Goal: Task Accomplishment & Management: Manage account settings

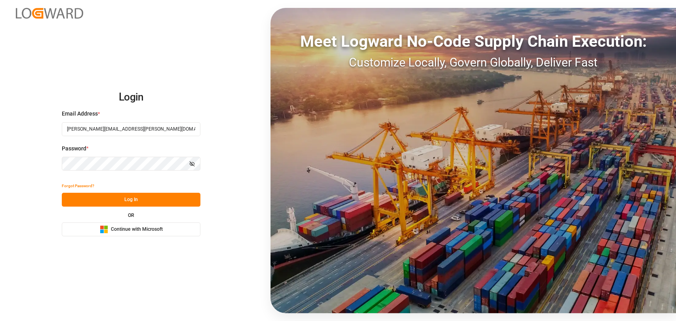
click at [118, 204] on button "Log In" at bounding box center [131, 200] width 139 height 14
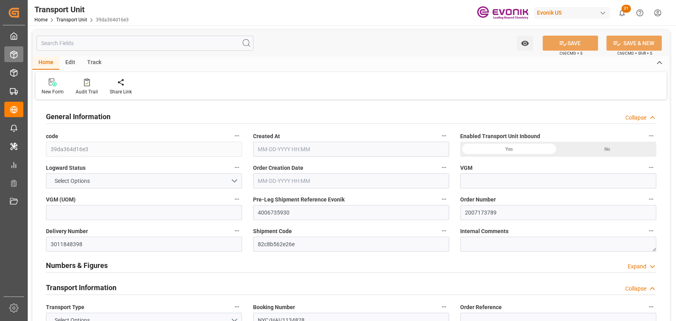
click at [9, 51] on div at bounding box center [10, 54] width 13 height 8
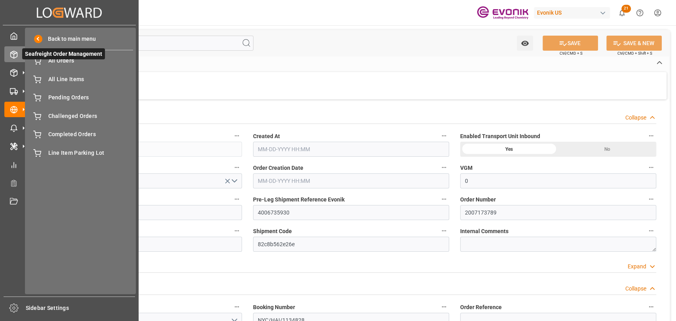
type input "0"
type input "AC Containerline"
type input "Leschaco Inc."
type input "USPEF"
type input "DOHAI"
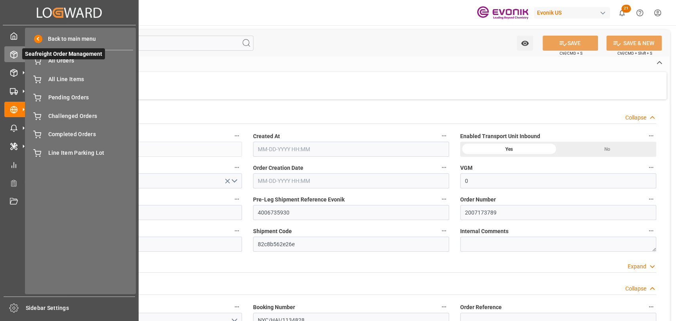
type input "1654.2"
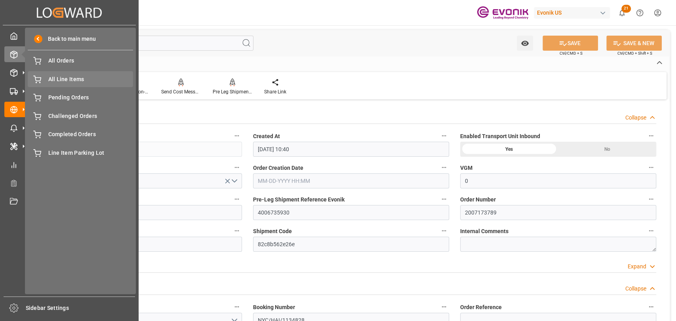
type input "[DATE] 10:40"
type input "[DATE]"
type input "[DATE] 00:00"
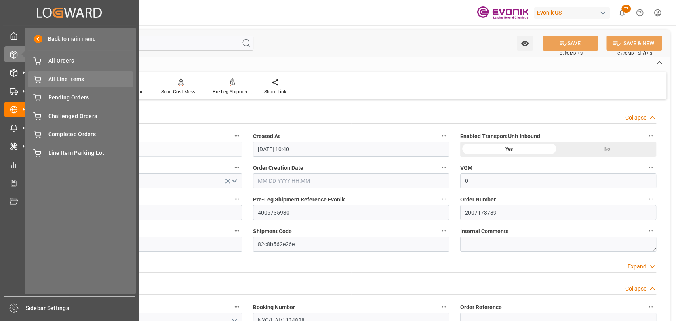
type input "[DATE] 00:00"
type input "[DATE] 10:00"
click at [74, 60] on span "All Orders" at bounding box center [90, 61] width 85 height 8
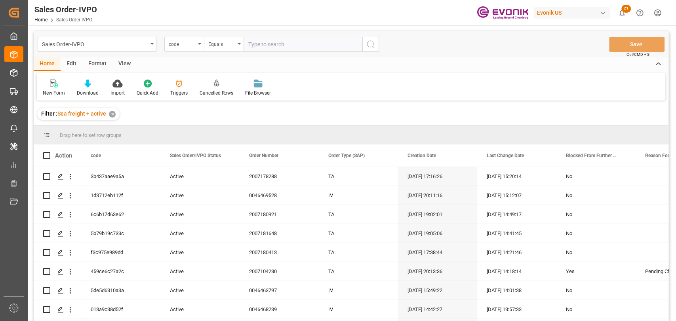
click at [80, 67] on div "Edit" at bounding box center [72, 63] width 22 height 13
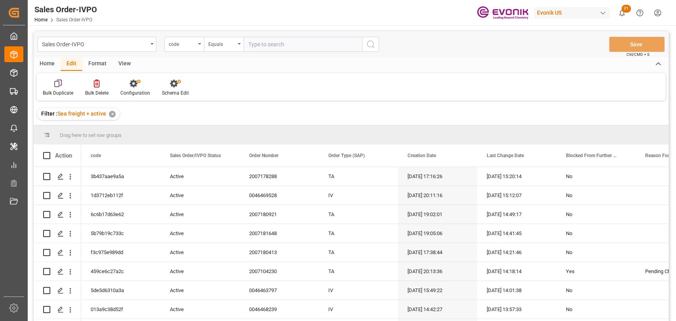
click at [97, 64] on div "Format" at bounding box center [97, 63] width 30 height 13
click at [119, 68] on div "View" at bounding box center [124, 63] width 24 height 13
click at [92, 86] on icon at bounding box center [90, 84] width 8 height 8
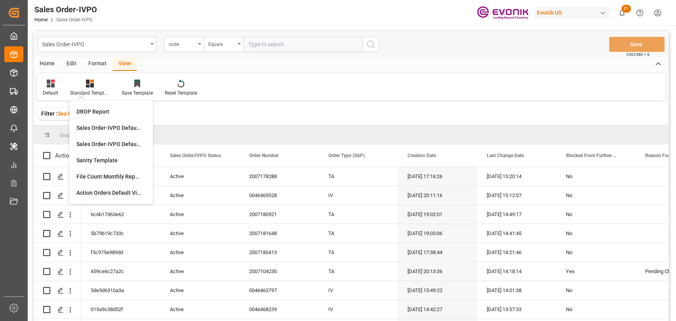
click at [73, 64] on div "Edit" at bounding box center [72, 63] width 22 height 13
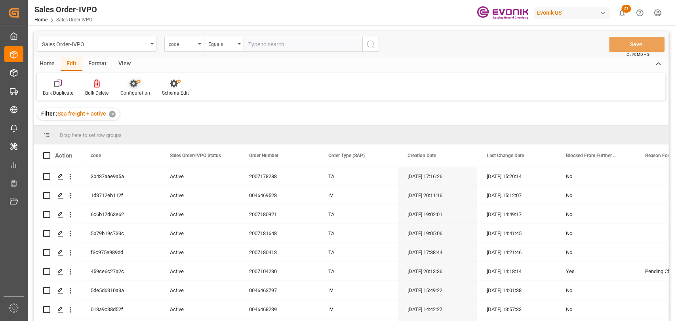
click at [139, 90] on div "Configuration" at bounding box center [135, 92] width 30 height 7
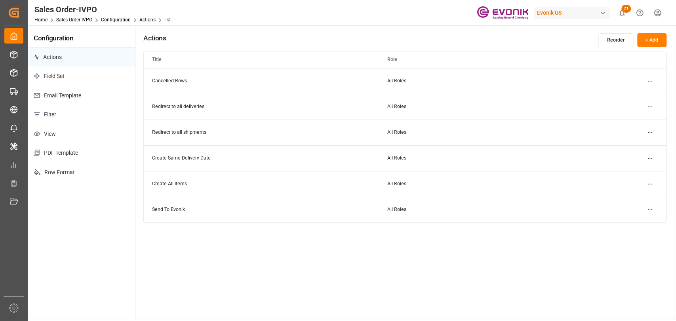
click at [57, 131] on p "View" at bounding box center [81, 133] width 107 height 19
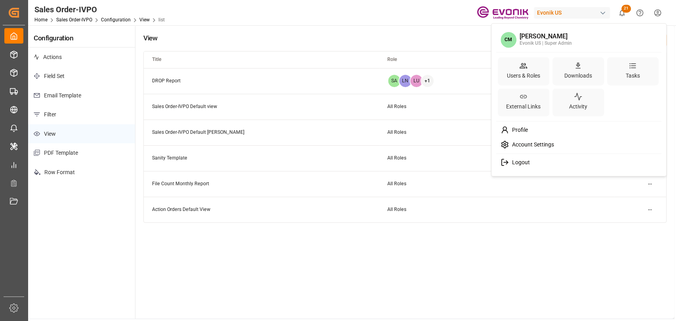
click at [664, 17] on html "Created by potrace 1.15, written by [PERSON_NAME] [DATE]-[DATE] Created by potr…" at bounding box center [338, 160] width 676 height 321
click at [526, 72] on div "Users & Roles" at bounding box center [523, 75] width 36 height 11
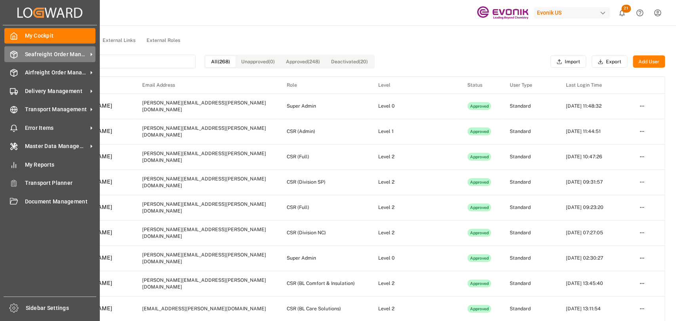
click at [18, 57] on div "Seafreight Order Management Seafreight Order Management" at bounding box center [49, 53] width 91 height 15
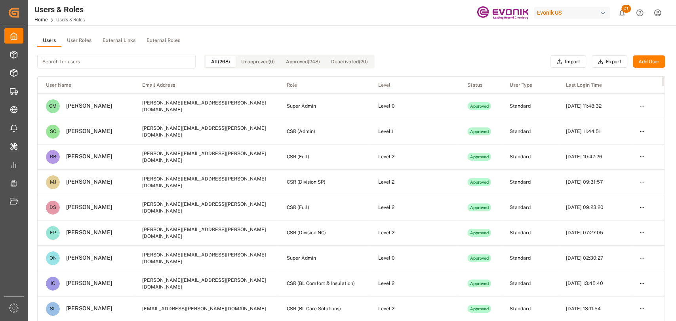
click at [84, 37] on button "User Roles" at bounding box center [79, 41] width 36 height 12
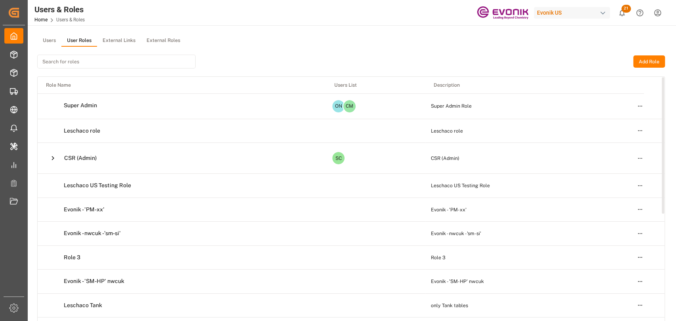
click at [50, 160] on icon at bounding box center [53, 158] width 8 height 8
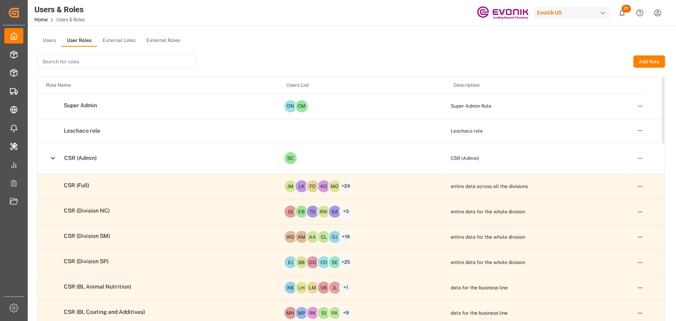
click at [640, 157] on html "Created by potrace 1.15, written by [PERSON_NAME] [DATE]-[DATE] Created by potr…" at bounding box center [338, 160] width 676 height 321
click at [619, 170] on div "Edit" at bounding box center [623, 172] width 41 height 11
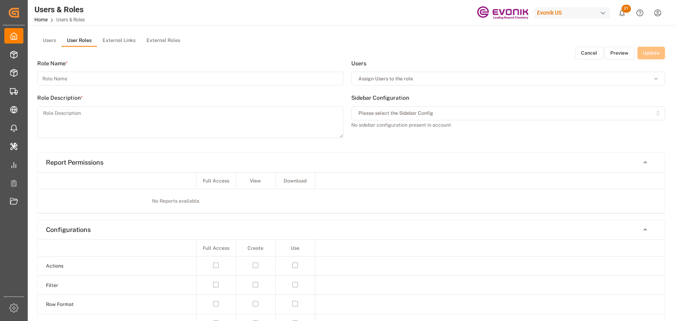
type input "CSR (Admin)"
type textarea "CSR (Admin)"
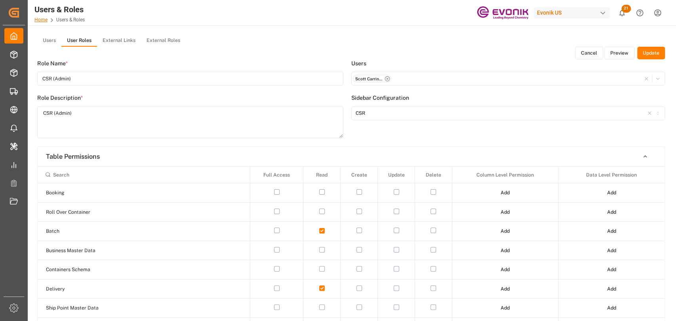
click at [35, 17] on link "Home" at bounding box center [40, 20] width 13 height 6
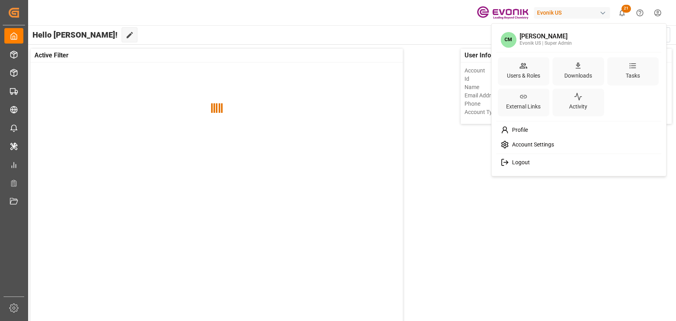
click at [657, 15] on html "Created by potrace 1.15, written by [PERSON_NAME] [DATE]-[DATE] Created by potr…" at bounding box center [338, 160] width 676 height 321
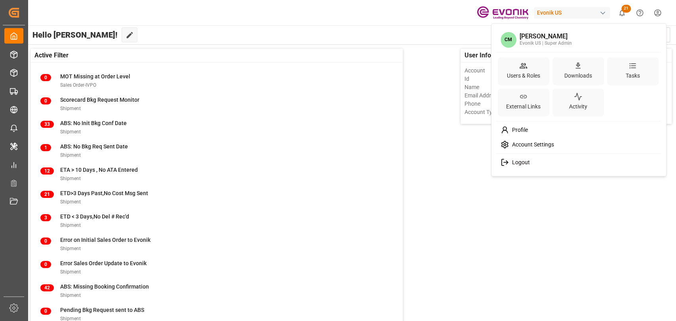
click at [530, 142] on span "Account Settings" at bounding box center [531, 144] width 45 height 7
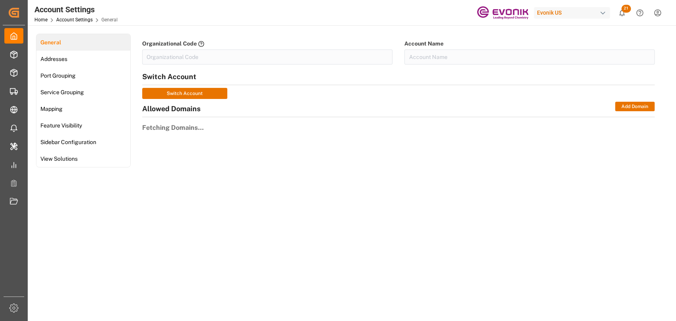
type input "EvonikUS-4XPF"
type input "Evonik US"
click at [64, 137] on div "Sidebar Configuration" at bounding box center [67, 142] width 62 height 17
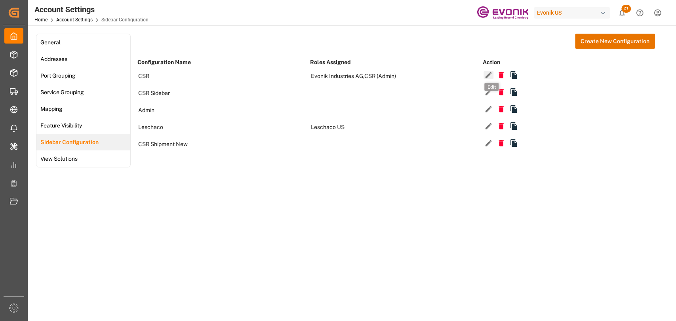
click at [484, 76] on icon "button" at bounding box center [488, 75] width 8 height 8
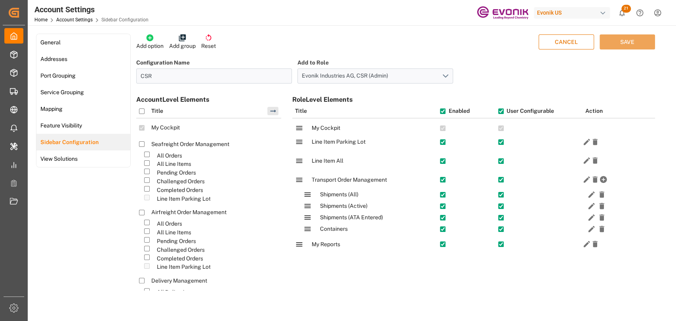
click at [153, 46] on p "Add option" at bounding box center [149, 46] width 27 height 8
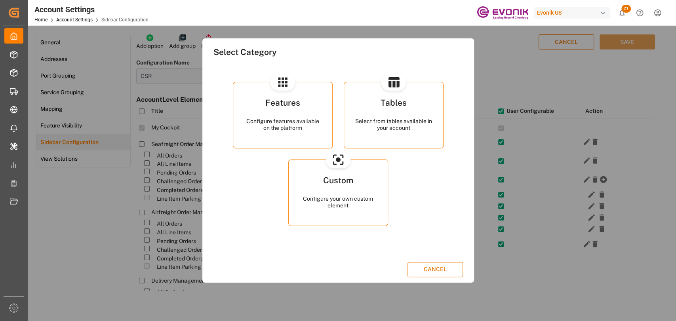
click at [364, 139] on button "Tables Select from tables available in your account" at bounding box center [394, 115] width 100 height 66
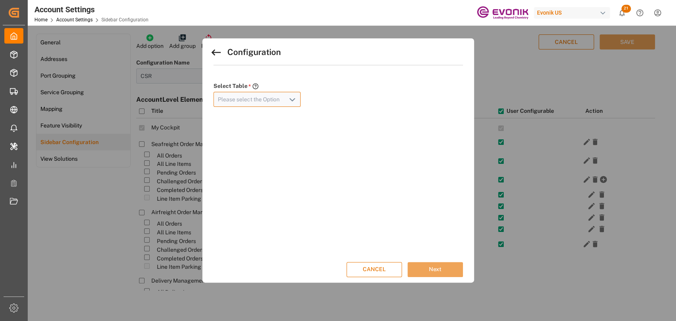
drag, startPoint x: 248, startPoint y: 99, endPoint x: 289, endPoint y: 105, distance: 42.0
click at [252, 101] on input at bounding box center [256, 99] width 87 height 15
click at [293, 99] on icon "open menu" at bounding box center [291, 99] width 9 height 9
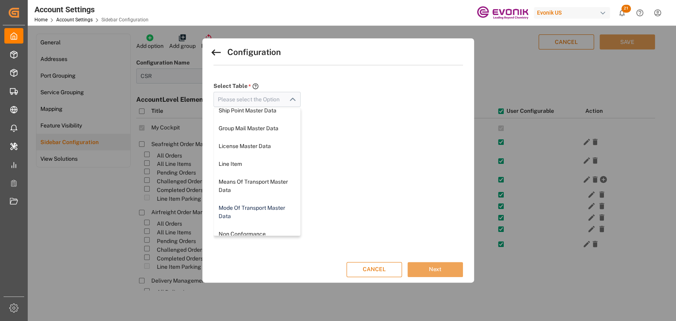
scroll to position [176, 0]
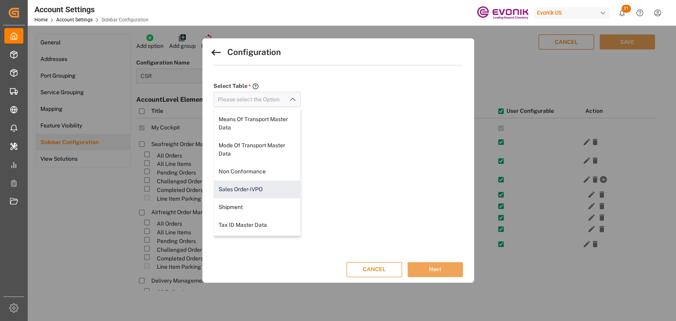
click at [243, 183] on div "Sales Order-IVPO" at bounding box center [257, 189] width 87 height 18
type input "Sales Order-IVPO"
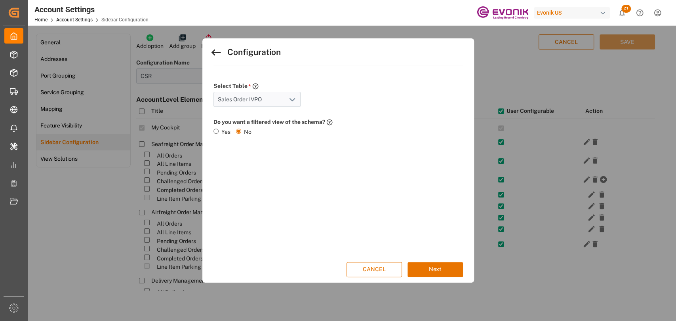
click at [214, 131] on input "Yes" at bounding box center [215, 131] width 5 height 5
radio input "true"
click at [285, 165] on polyline "open menu" at bounding box center [286, 164] width 5 height 2
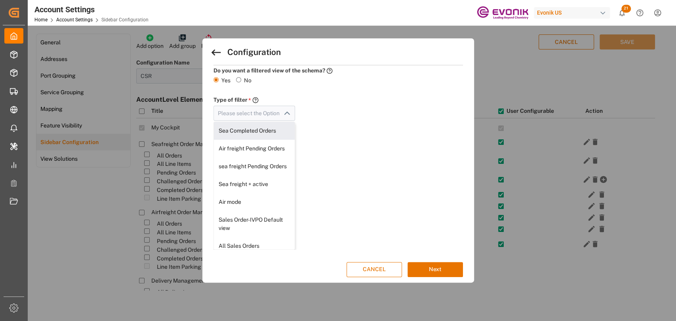
click at [212, 54] on icon at bounding box center [216, 52] width 13 height 13
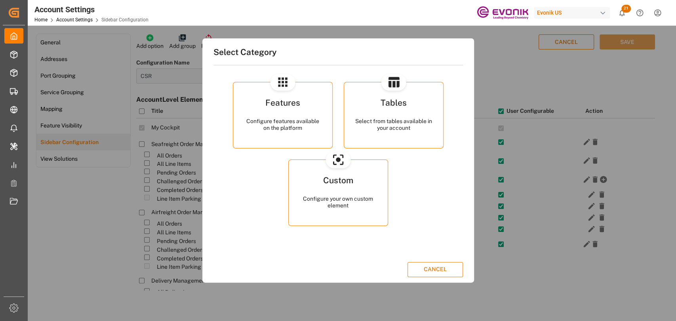
scroll to position [0, 0]
click at [391, 125] on div "Select from tables available in your account" at bounding box center [393, 125] width 77 height 14
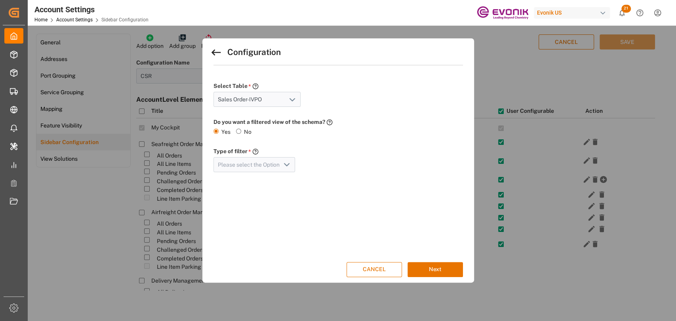
click at [291, 102] on icon "open menu" at bounding box center [291, 99] width 9 height 9
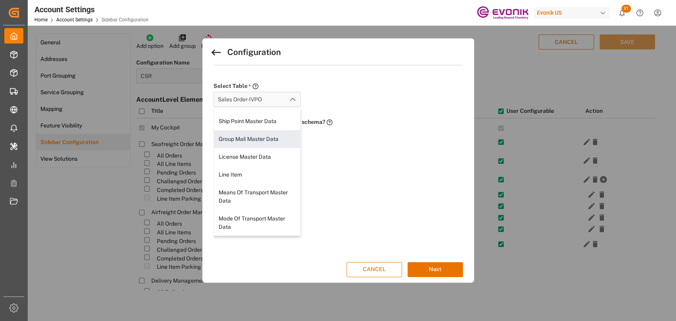
scroll to position [88, 0]
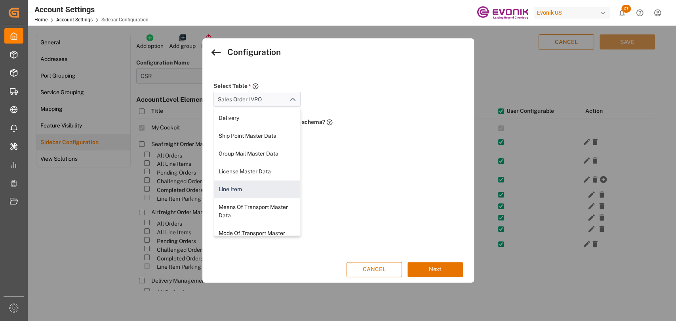
click at [252, 182] on div "Line Item" at bounding box center [257, 189] width 87 height 18
type input "Line Item"
radio input "false"
radio input "true"
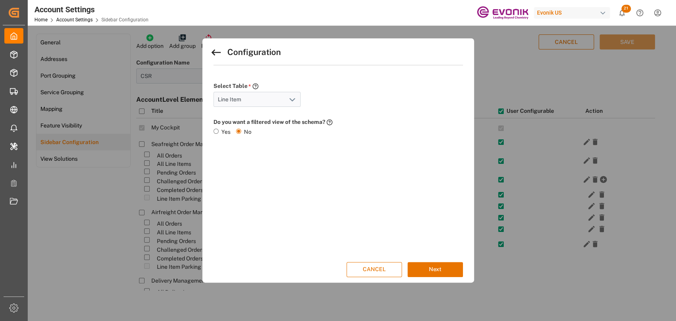
click at [216, 133] on input "Yes" at bounding box center [215, 131] width 5 height 5
radio input "true"
click at [284, 164] on icon "open menu" at bounding box center [286, 164] width 9 height 9
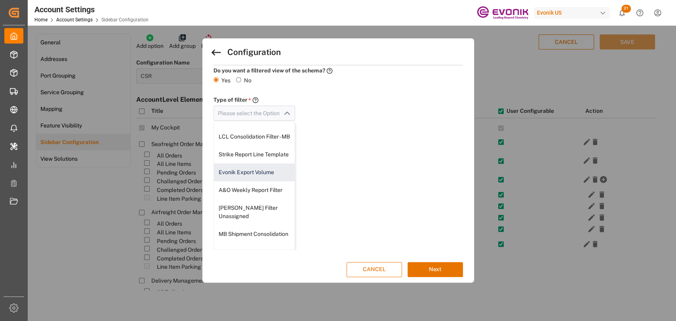
scroll to position [0, 0]
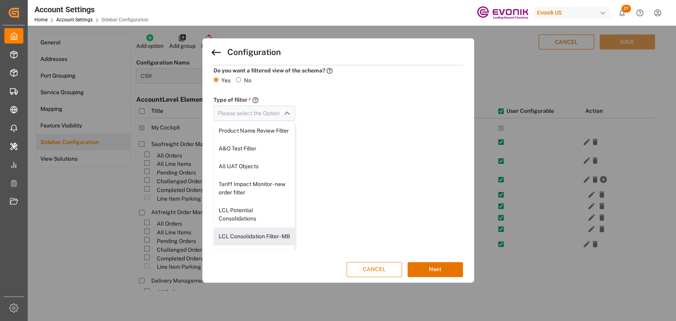
click at [376, 266] on button "CANCEL" at bounding box center [373, 269] width 55 height 15
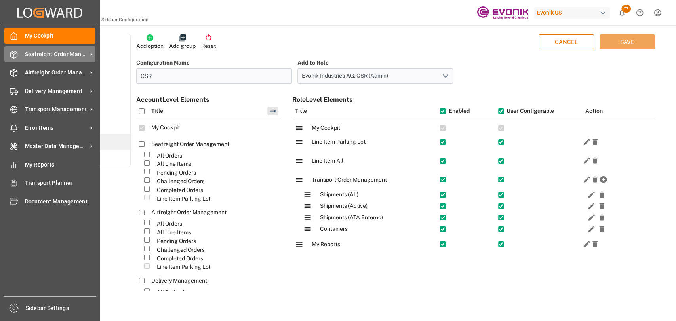
click at [12, 58] on icon at bounding box center [14, 55] width 8 height 8
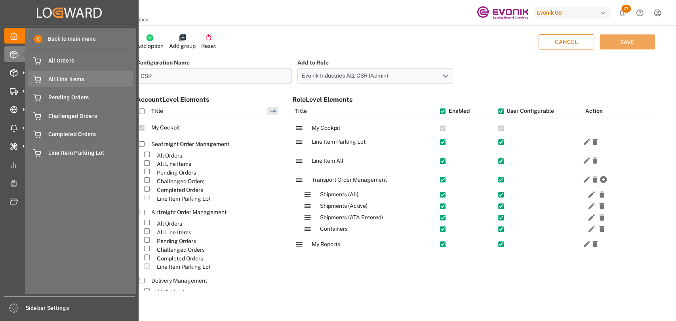
click at [73, 83] on span "All Line Items" at bounding box center [90, 79] width 85 height 8
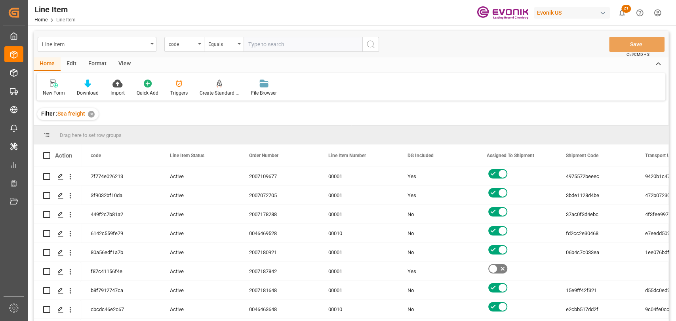
click at [99, 65] on div "Format" at bounding box center [97, 63] width 30 height 13
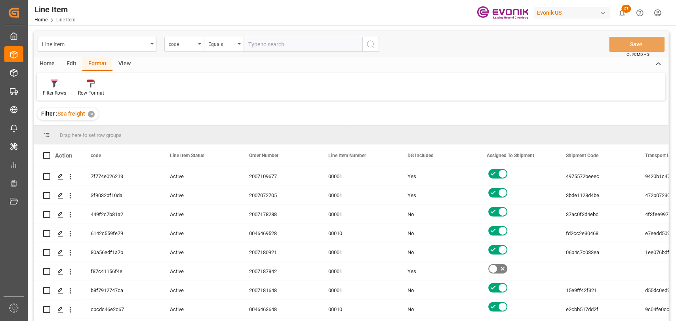
click at [70, 64] on div "Edit" at bounding box center [72, 63] width 22 height 13
click at [155, 90] on div "Configuration" at bounding box center [163, 92] width 30 height 7
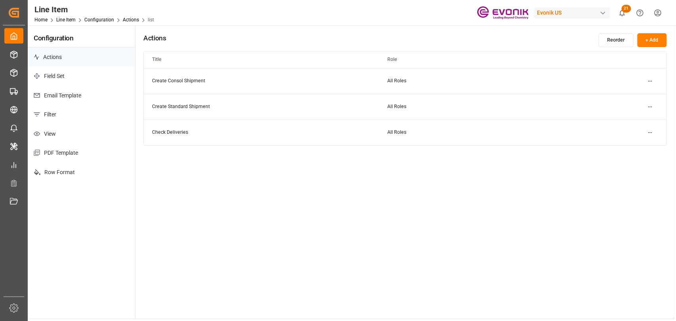
click at [48, 116] on p "Filter" at bounding box center [81, 114] width 107 height 19
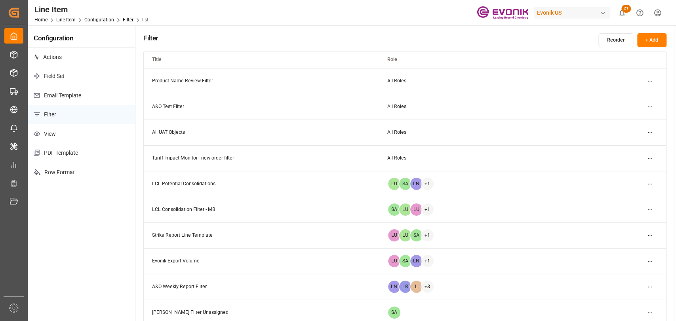
click at [62, 140] on p "View" at bounding box center [81, 133] width 107 height 19
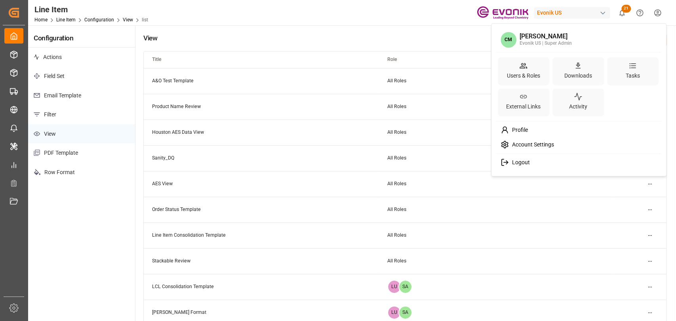
click at [653, 19] on html "Created by potrace 1.15, written by [PERSON_NAME] [DATE]-[DATE] Created by potr…" at bounding box center [338, 160] width 676 height 321
click at [514, 66] on div "Users & Roles" at bounding box center [523, 71] width 51 height 28
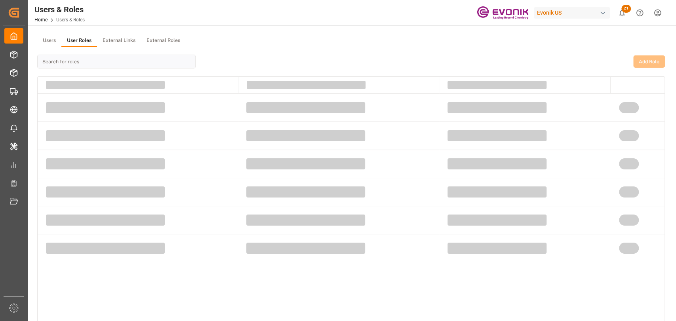
click at [73, 40] on button "User Roles" at bounding box center [79, 41] width 36 height 12
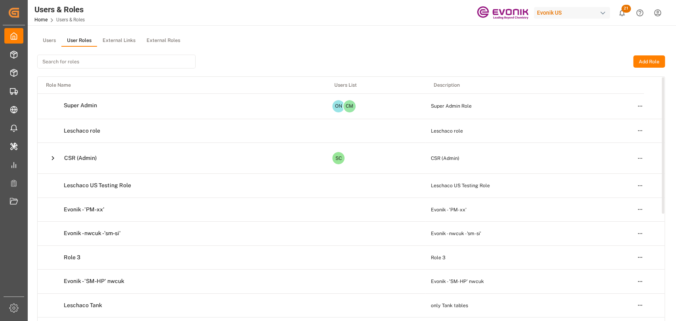
click at [56, 158] on icon at bounding box center [53, 158] width 8 height 8
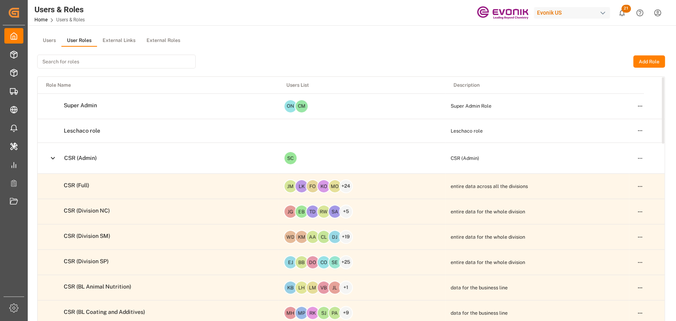
click at [640, 158] on html "Created by potrace 1.15, written by [PERSON_NAME] [DATE]-[DATE] Created by potr…" at bounding box center [338, 160] width 676 height 321
click at [607, 175] on div "Edit" at bounding box center [623, 172] width 41 height 11
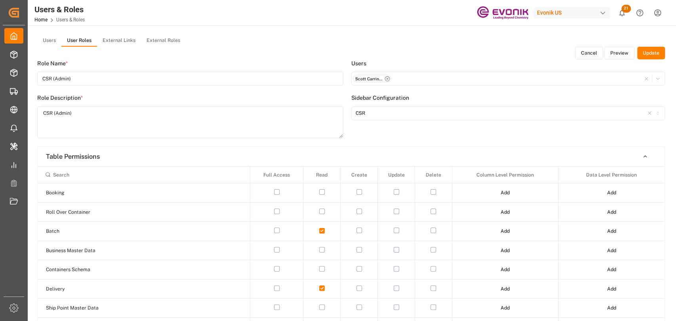
click at [627, 51] on button "Preview" at bounding box center [619, 53] width 30 height 13
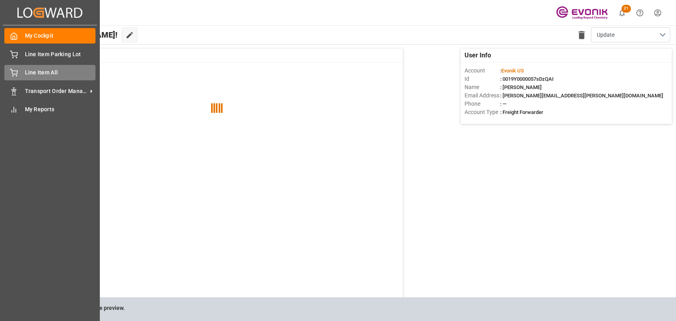
click at [39, 72] on span "Line Item All" at bounding box center [60, 72] width 71 height 8
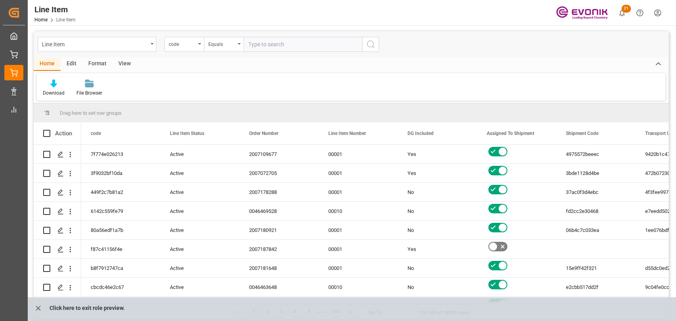
click at [129, 61] on div "View" at bounding box center [124, 63] width 24 height 13
click at [83, 83] on div at bounding box center [90, 83] width 40 height 8
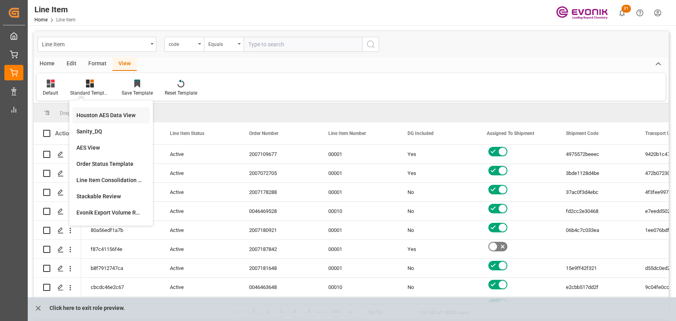
scroll to position [43, 0]
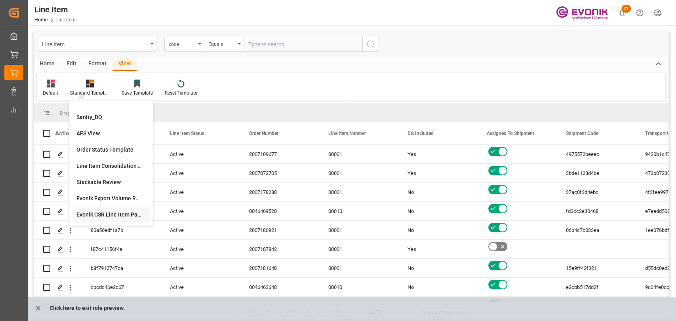
click at [105, 221] on div "Evonik CSR Line Item Parking Lot" at bounding box center [110, 215] width 77 height 16
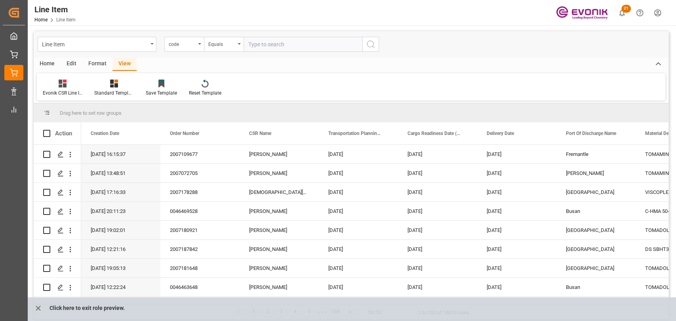
click at [652, 16] on html "Created by potrace 1.15, written by [PERSON_NAME] [DATE]-[DATE] Created by potr…" at bounding box center [338, 160] width 676 height 321
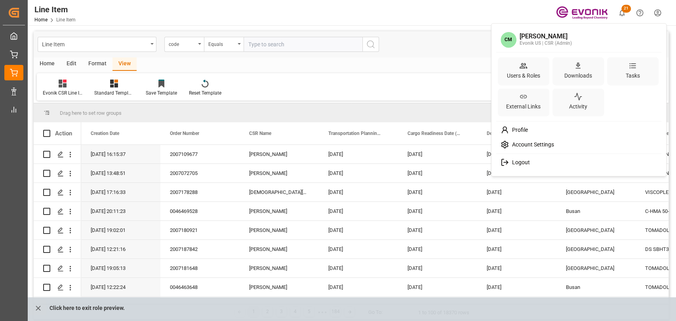
click at [40, 306] on html "Created by potrace 1.15, written by [PERSON_NAME] [DATE]-[DATE] Created by potr…" at bounding box center [338, 160] width 676 height 321
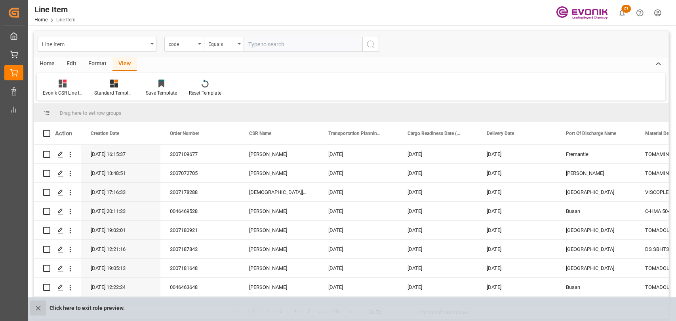
click at [40, 306] on icon "close role preview" at bounding box center [38, 308] width 5 height 5
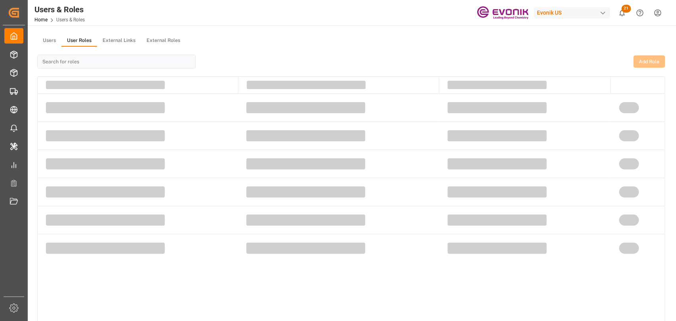
click at [84, 41] on button "User Roles" at bounding box center [79, 41] width 36 height 12
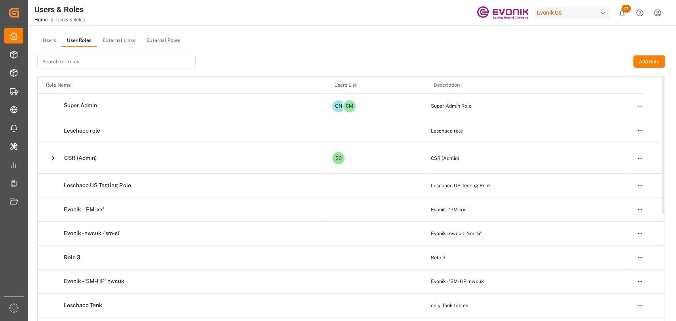
click at [634, 156] on html "Created by potrace 1.15, written by [PERSON_NAME] [DATE]-[DATE] Created by potr…" at bounding box center [338, 160] width 676 height 321
click at [605, 176] on div "Edit" at bounding box center [623, 172] width 41 height 11
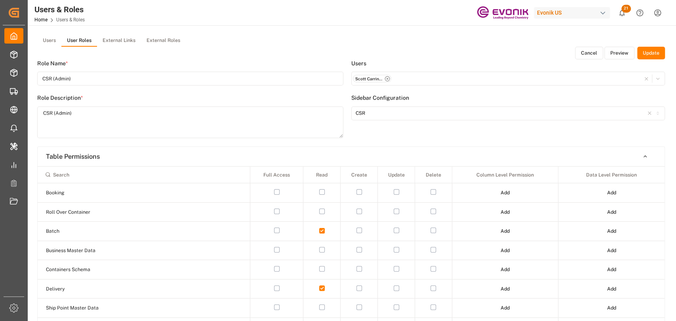
click at [578, 53] on button "Cancel" at bounding box center [589, 53] width 28 height 13
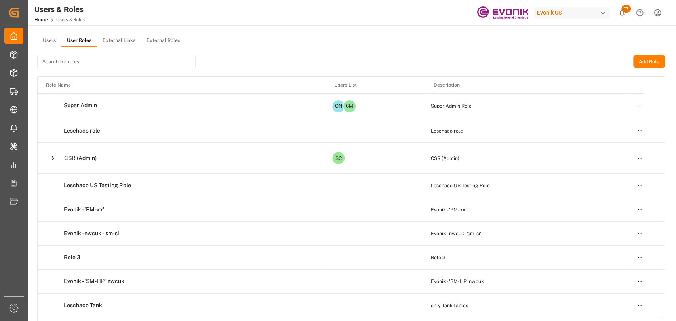
click at [53, 42] on button "Users" at bounding box center [49, 41] width 24 height 12
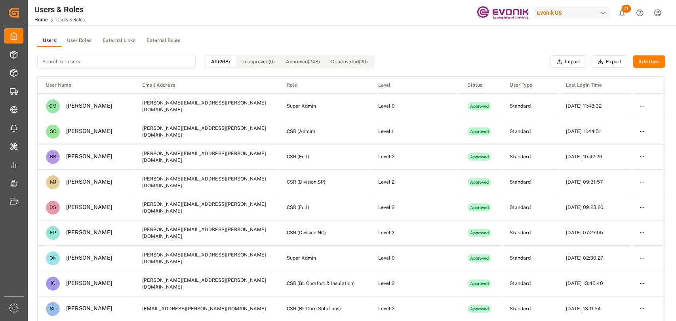
click at [92, 41] on button "User Roles" at bounding box center [79, 41] width 36 height 12
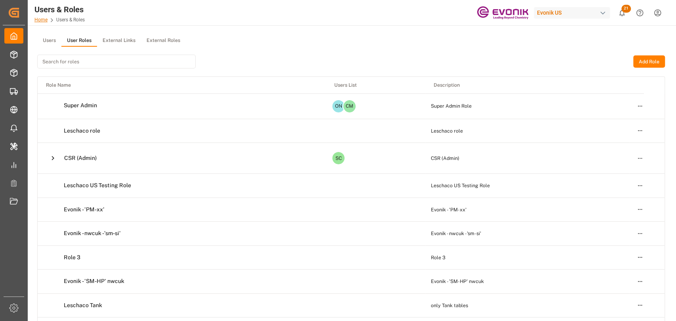
click at [42, 17] on link "Home" at bounding box center [40, 20] width 13 height 6
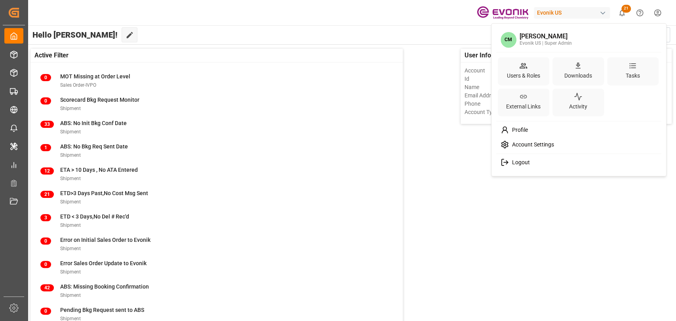
click at [654, 15] on html "Created by potrace 1.15, written by [PERSON_NAME] [DATE]-[DATE] Created by potr…" at bounding box center [338, 160] width 676 height 321
click at [534, 76] on div "Users & Roles" at bounding box center [523, 75] width 36 height 11
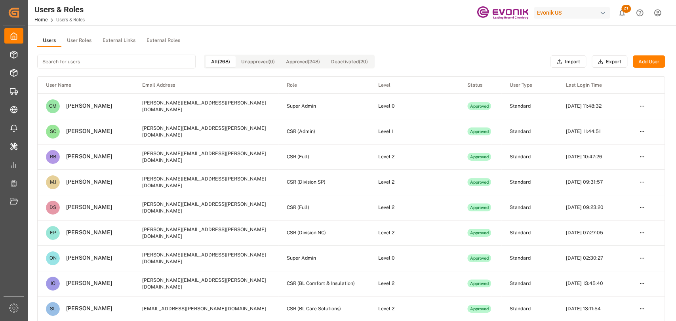
click at [652, 13] on html "Created by potrace 1.15, written by [PERSON_NAME] [DATE]-[DATE] Created by potr…" at bounding box center [338, 160] width 676 height 321
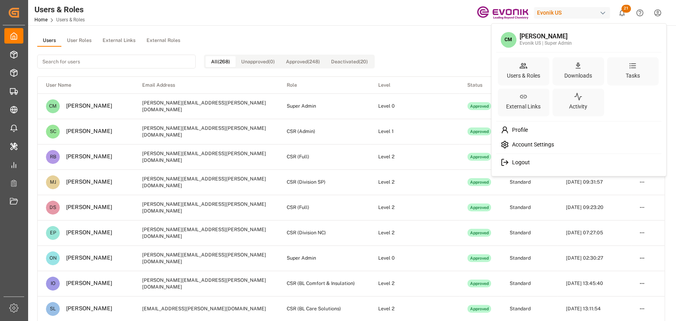
click at [530, 149] on div "Account Settings" at bounding box center [579, 144] width 162 height 15
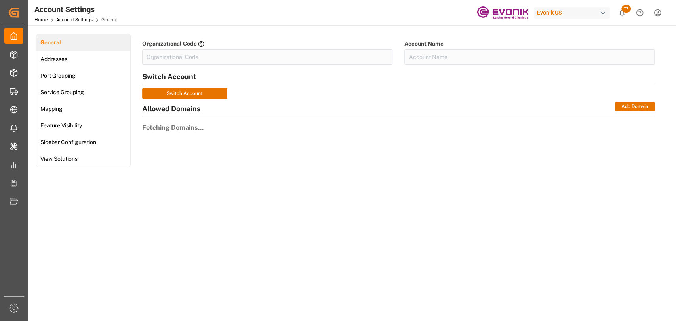
type input "EvonikUS-4XPF"
type input "Evonik US"
click at [77, 144] on span "Sidebar Configuration" at bounding box center [68, 142] width 61 height 8
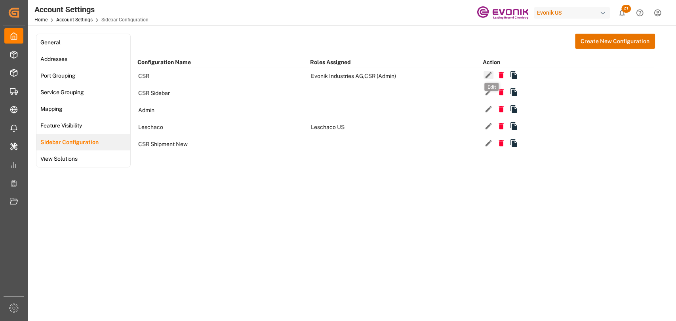
click at [491, 73] on icon "button" at bounding box center [488, 75] width 8 height 8
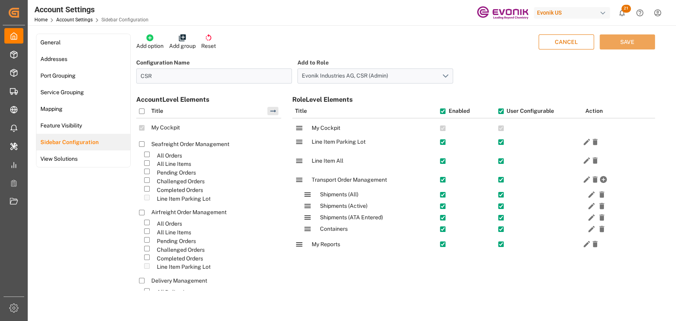
click at [160, 46] on p "Add option" at bounding box center [149, 46] width 27 height 8
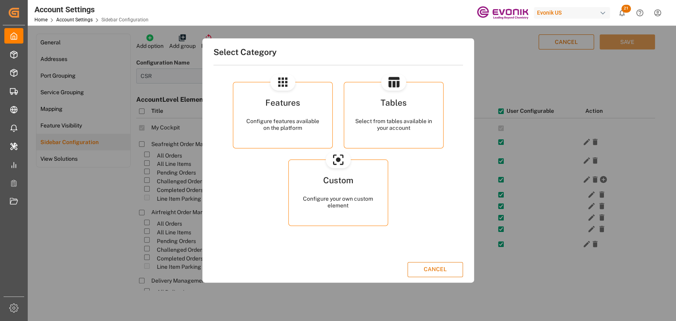
click at [426, 122] on div "Select from tables available in your account" at bounding box center [393, 125] width 77 height 14
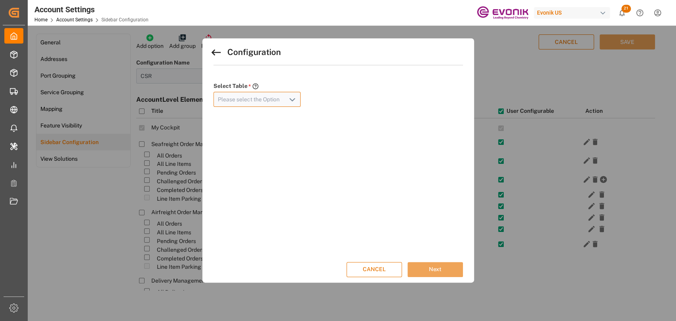
click at [275, 92] on input at bounding box center [256, 99] width 87 height 15
click at [296, 97] on input at bounding box center [256, 99] width 87 height 15
click at [207, 53] on div "Select Category Features Configure features available on the platform Tables Se…" at bounding box center [338, 160] width 272 height 244
click at [213, 53] on icon at bounding box center [215, 52] width 9 height 6
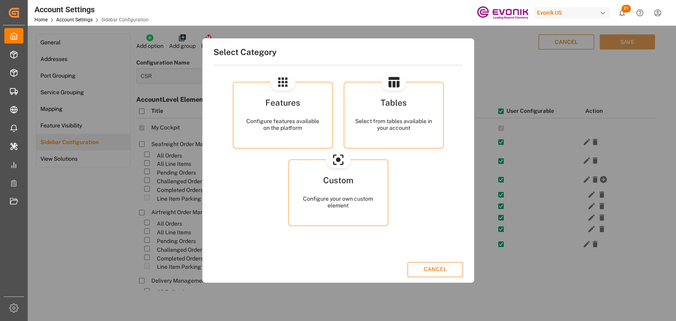
click at [251, 101] on div "Features" at bounding box center [282, 108] width 77 height 19
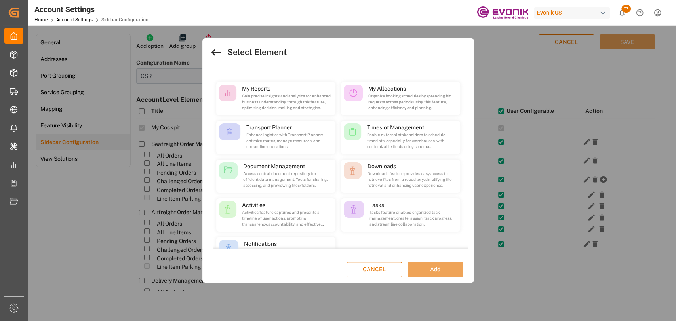
click at [220, 49] on icon at bounding box center [216, 52] width 13 height 13
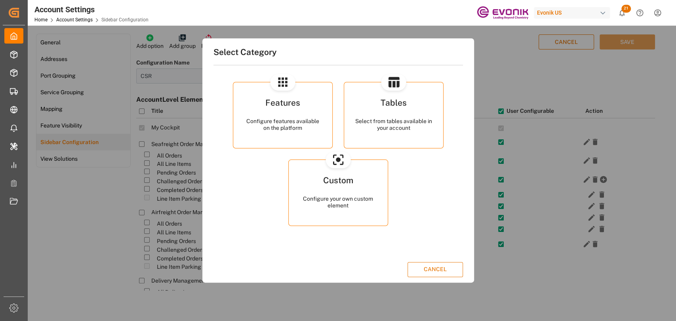
click at [421, 269] on button "CANCEL" at bounding box center [434, 269] width 55 height 15
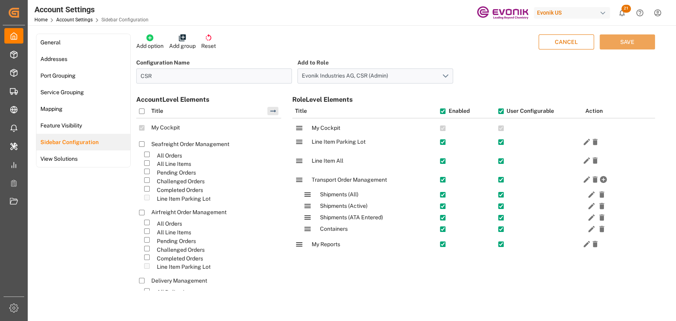
click at [145, 38] on button "Add option" at bounding box center [149, 42] width 27 height 17
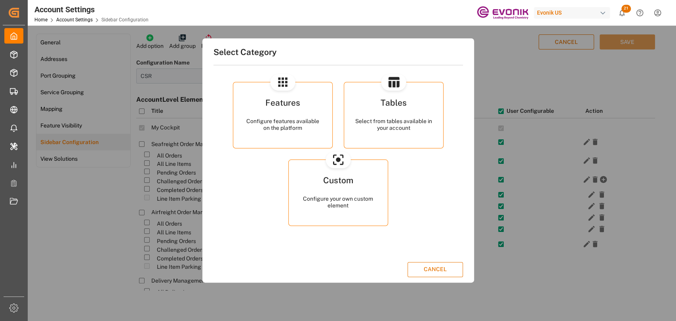
click at [420, 114] on div "Tables" at bounding box center [393, 108] width 77 height 19
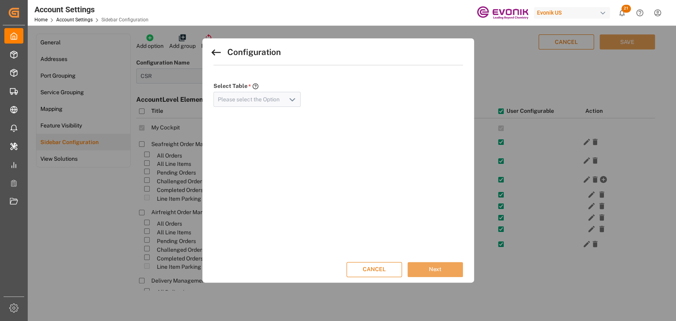
click at [290, 99] on polyline "open menu" at bounding box center [292, 100] width 5 height 2
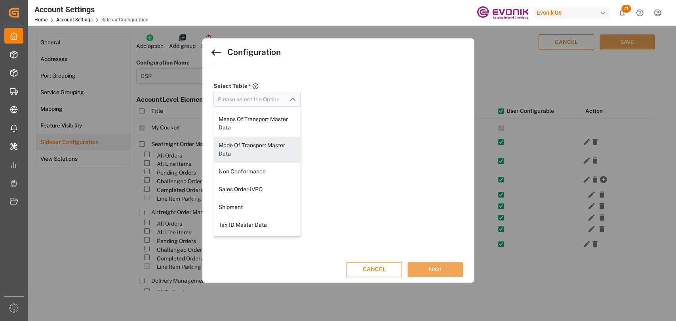
scroll to position [88, 0]
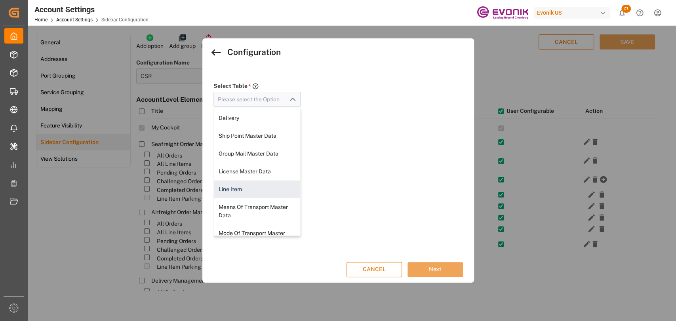
click at [247, 183] on div "Line Item" at bounding box center [257, 189] width 87 height 18
type input "Line Item"
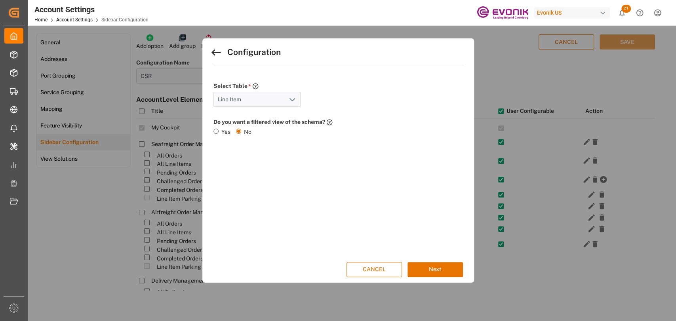
click at [216, 129] on input "Yes" at bounding box center [215, 131] width 5 height 5
radio input "true"
click at [278, 168] on input at bounding box center [254, 164] width 82 height 15
click at [280, 166] on button "open menu" at bounding box center [286, 165] width 12 height 12
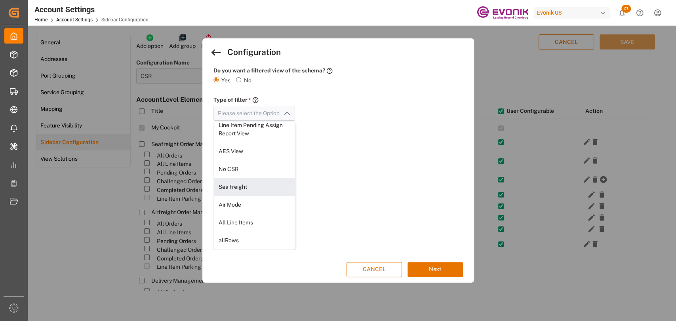
scroll to position [364, 0]
click at [382, 272] on button "CANCEL" at bounding box center [373, 269] width 55 height 15
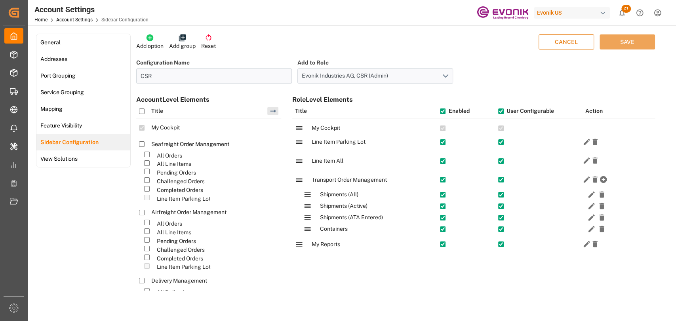
click at [570, 39] on button "CANCEL" at bounding box center [565, 41] width 55 height 15
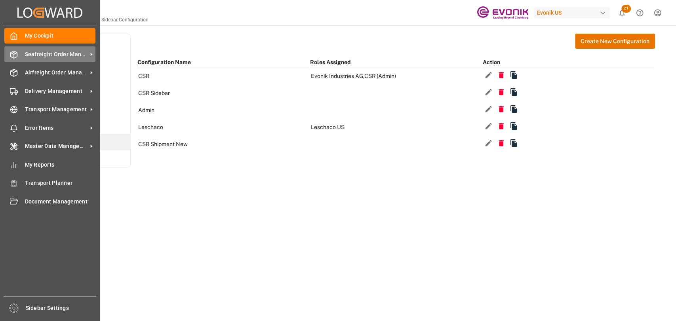
click at [23, 59] on div "Seafreight Order Management Seafreight Order Management" at bounding box center [49, 53] width 91 height 15
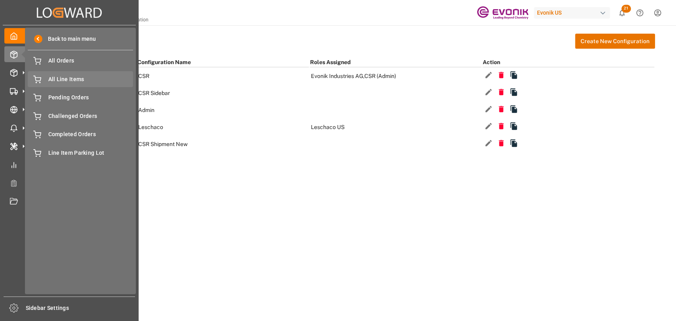
click at [57, 76] on span "All Line Items" at bounding box center [90, 79] width 85 height 8
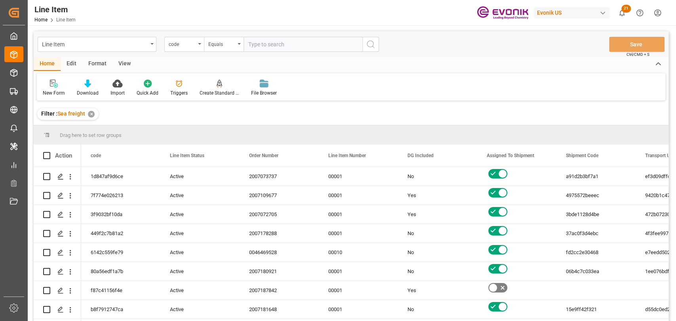
click at [69, 67] on div "Edit" at bounding box center [72, 63] width 22 height 13
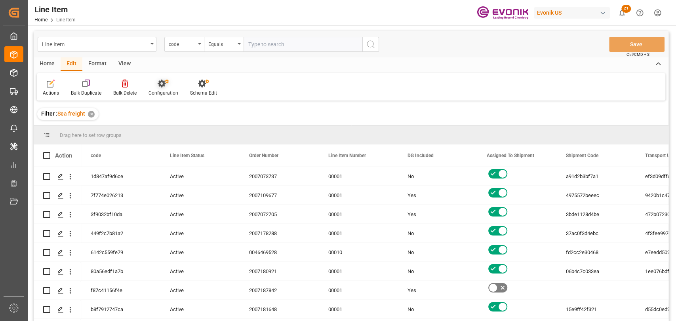
click at [174, 87] on div at bounding box center [163, 83] width 30 height 8
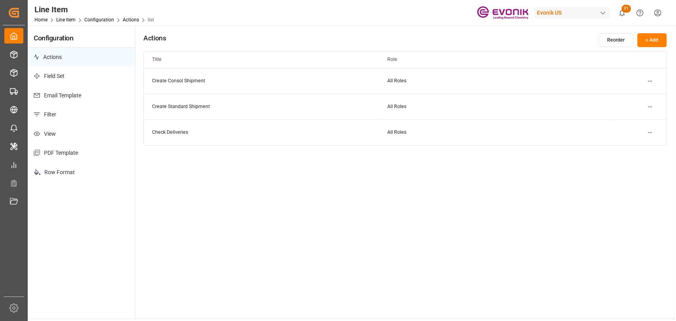
click at [49, 122] on p "Filter" at bounding box center [81, 114] width 107 height 19
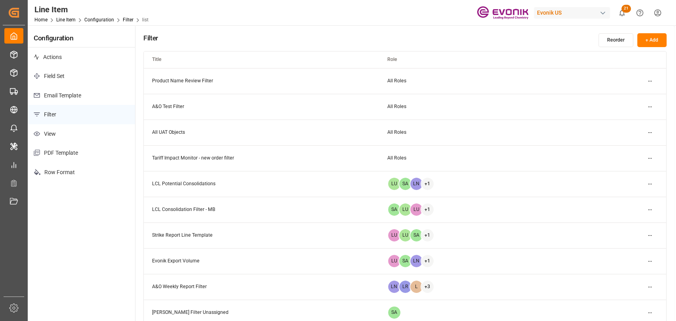
click at [643, 38] on button "+ Add" at bounding box center [651, 40] width 29 height 14
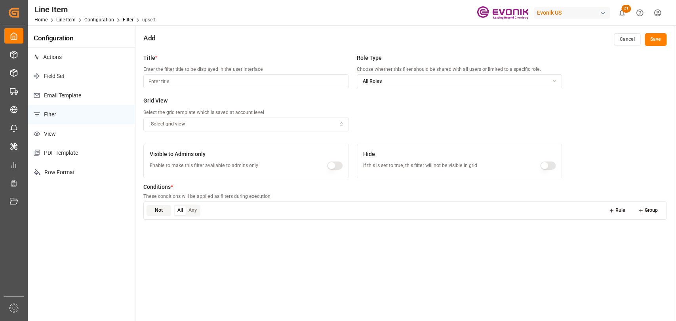
click at [179, 78] on input at bounding box center [245, 81] width 205 height 14
type input "Evonik CSR View"
click at [269, 122] on div "Select grid view" at bounding box center [245, 124] width 201 height 7
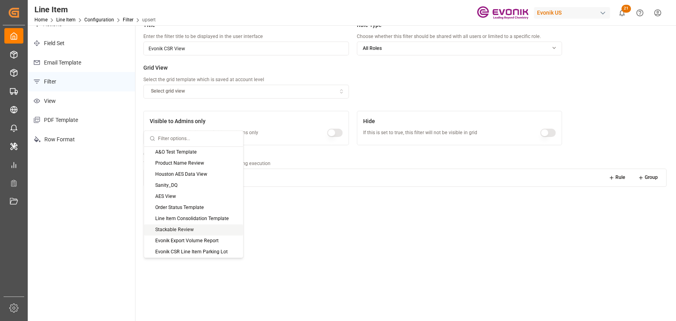
scroll to position [88, 0]
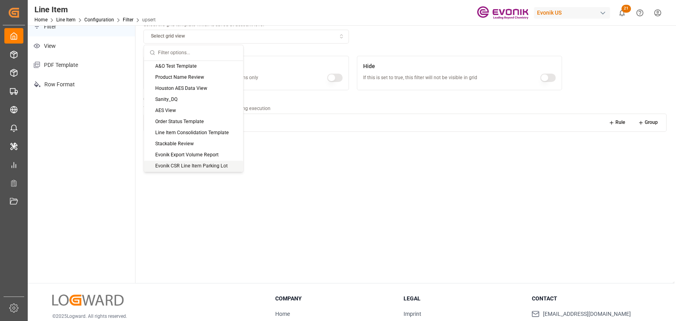
click at [186, 165] on div "Evonik CSR Line Item Parking Lot" at bounding box center [193, 165] width 99 height 11
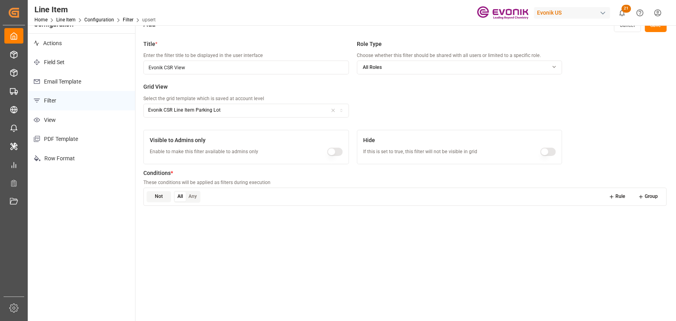
scroll to position [0, 0]
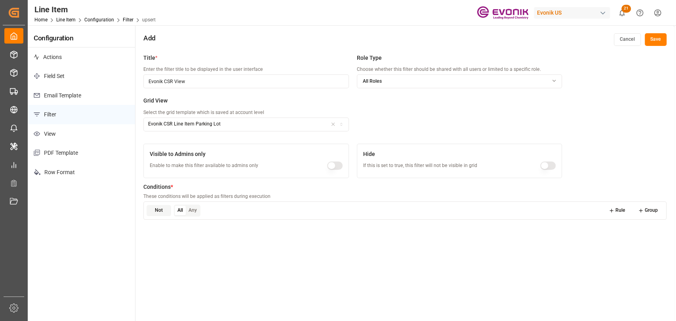
click at [612, 211] on icon at bounding box center [611, 211] width 6 height 6
click at [182, 228] on div "Field" at bounding box center [184, 226] width 52 height 7
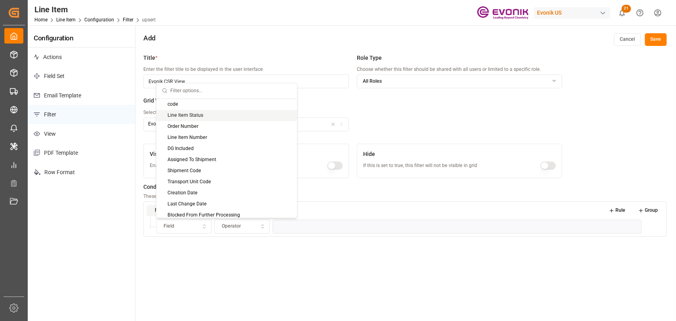
click at [187, 114] on div "Line Item Status" at bounding box center [226, 115] width 141 height 11
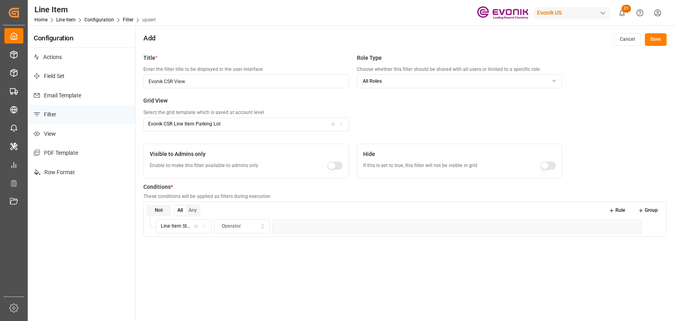
click at [247, 224] on div "Operator" at bounding box center [242, 226] width 52 height 7
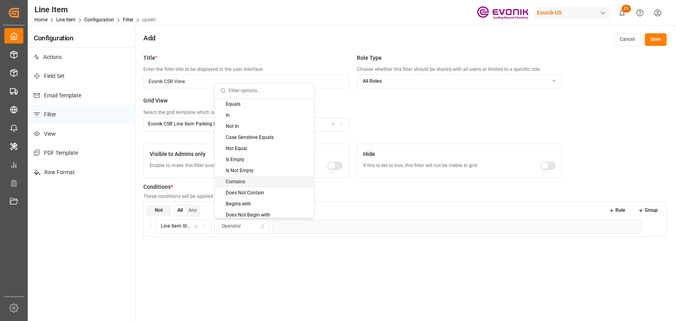
scroll to position [80, 0]
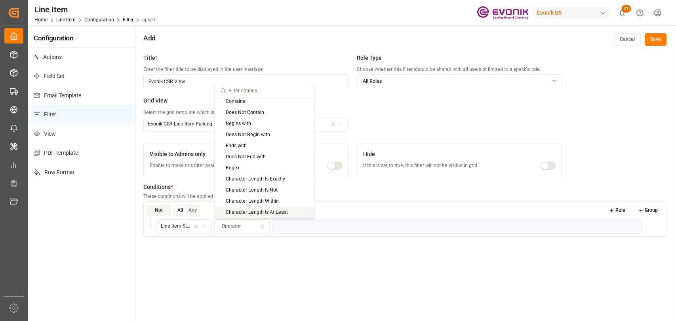
click at [196, 224] on icon "button" at bounding box center [196, 226] width 6 height 7
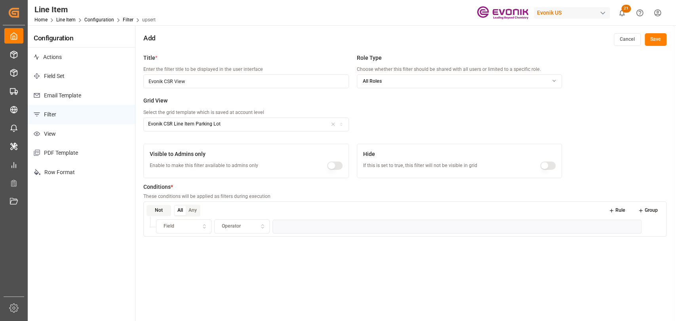
click at [190, 225] on div "Field" at bounding box center [184, 226] width 52 height 7
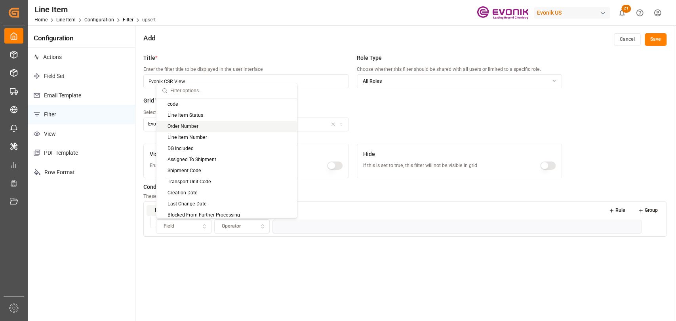
click at [203, 123] on div "Order Number" at bounding box center [226, 126] width 141 height 11
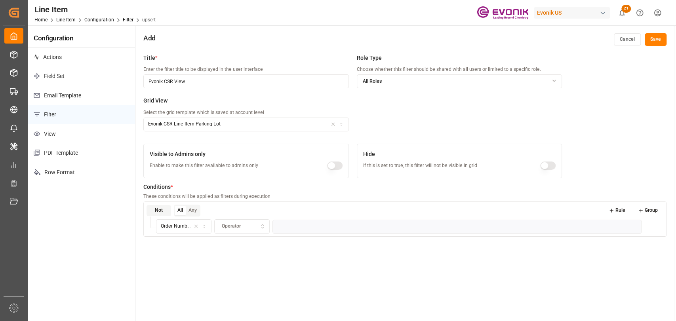
click at [229, 225] on span "Operator" at bounding box center [231, 226] width 19 height 7
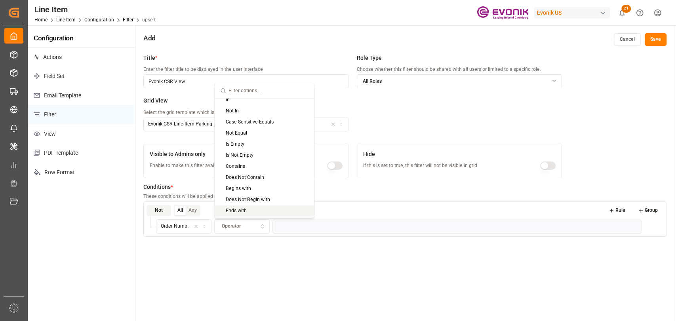
scroll to position [0, 0]
click at [248, 171] on div "Is Not Empty" at bounding box center [264, 170] width 99 height 11
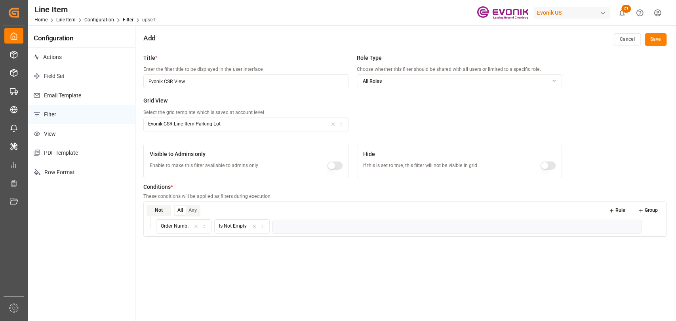
click at [652, 38] on button "Save" at bounding box center [655, 39] width 22 height 13
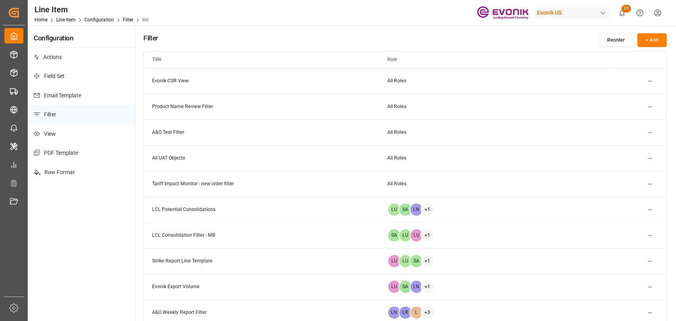
click at [656, 11] on html "Created by potrace 1.15, written by [PERSON_NAME] [DATE]-[DATE] Created by potr…" at bounding box center [338, 160] width 676 height 321
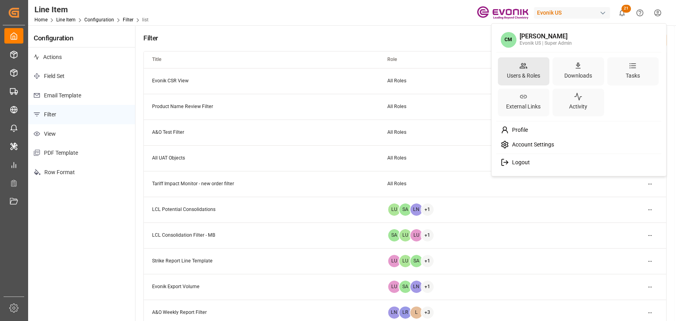
click at [539, 67] on div "Users & Roles" at bounding box center [523, 71] width 51 height 28
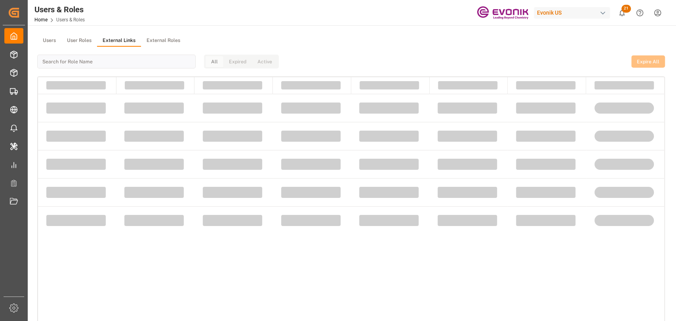
click at [102, 39] on button "External Links" at bounding box center [119, 41] width 44 height 12
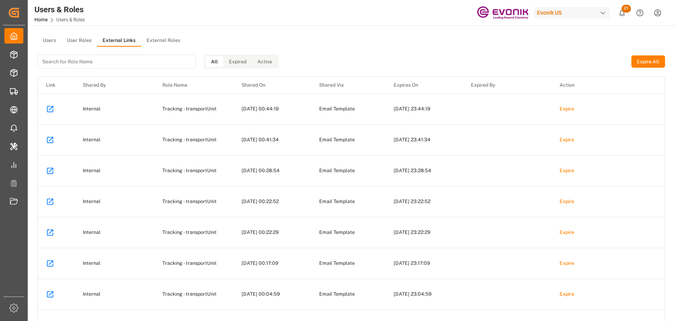
click at [68, 38] on button "User Roles" at bounding box center [79, 41] width 36 height 12
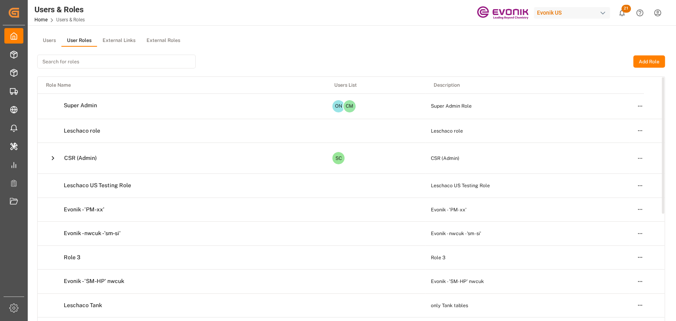
click at [641, 153] on html "Created by potrace 1.15, written by [PERSON_NAME] [DATE]-[DATE] Created by potr…" at bounding box center [338, 160] width 676 height 321
click at [617, 167] on div "Edit" at bounding box center [623, 172] width 41 height 11
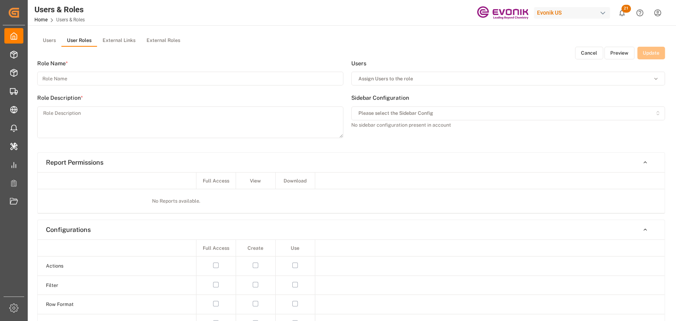
type input "CSR (Admin)"
type textarea "CSR (Admin)"
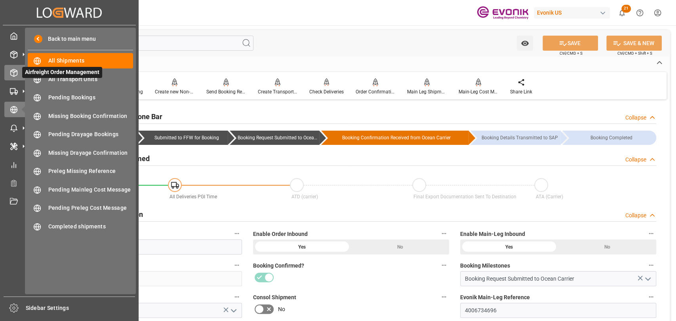
scroll to position [88, 0]
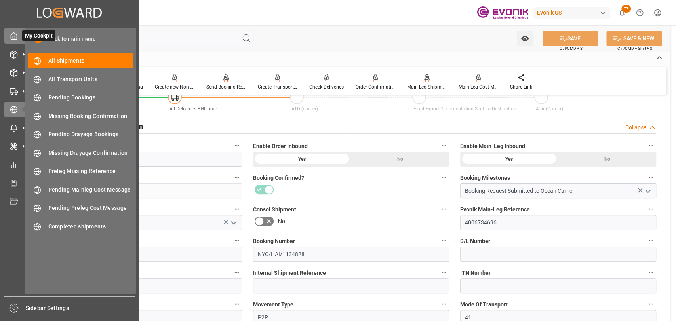
click at [16, 40] on div "My Cockpit My Cockpit" at bounding box center [69, 35] width 130 height 15
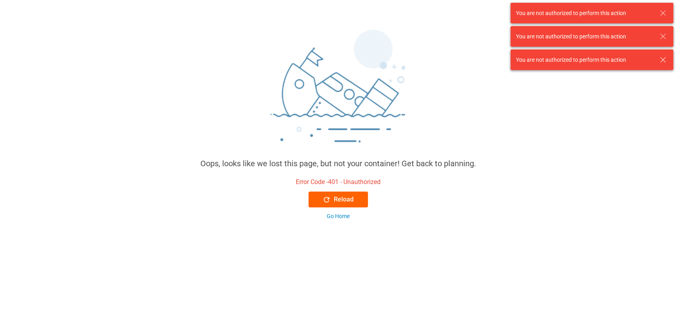
click at [352, 195] on div "Reload" at bounding box center [337, 199] width 31 height 9
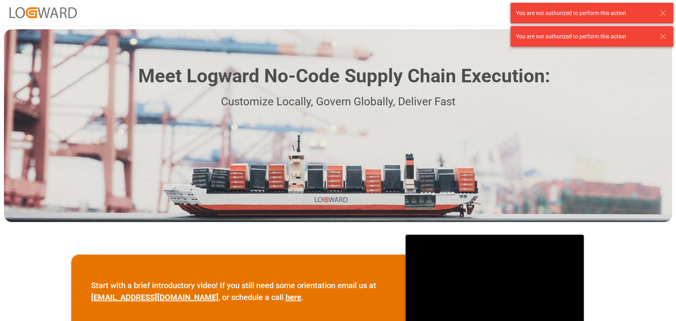
click at [659, 14] on icon at bounding box center [662, 12] width 9 height 9
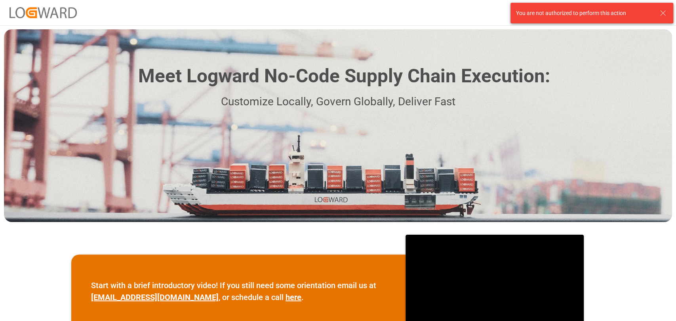
click at [661, 15] on icon at bounding box center [662, 12] width 9 height 9
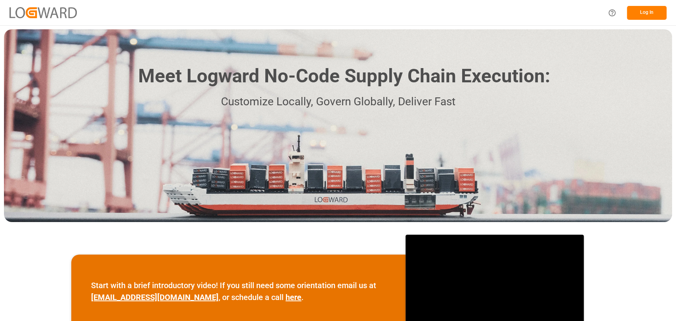
click at [651, 14] on button "Log In" at bounding box center [647, 13] width 40 height 14
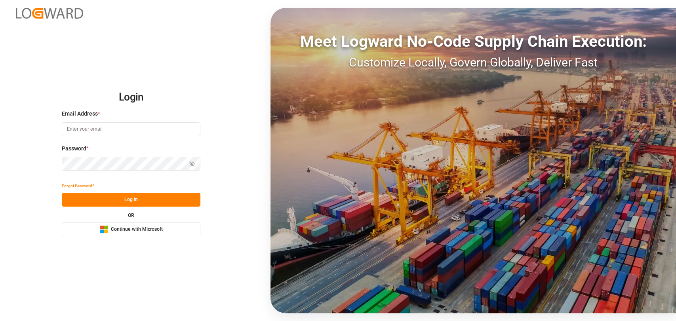
type input "[PERSON_NAME][EMAIL_ADDRESS][PERSON_NAME][DOMAIN_NAME]"
click at [171, 201] on button "Log In" at bounding box center [131, 200] width 139 height 14
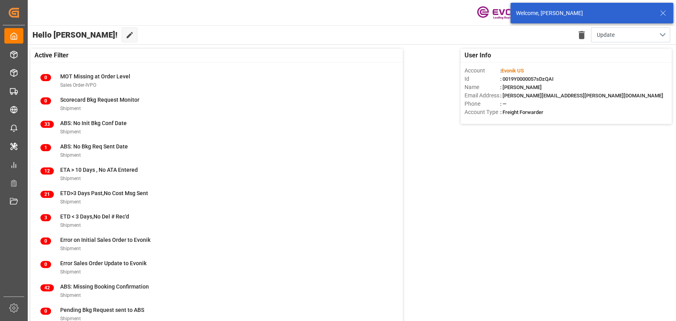
click at [665, 11] on icon at bounding box center [662, 12] width 9 height 9
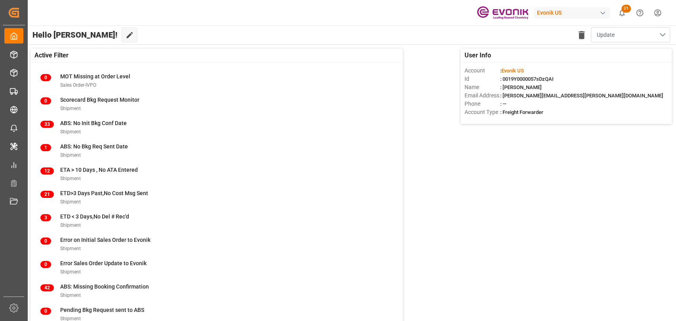
click at [659, 34] on button "Update" at bounding box center [630, 34] width 79 height 15
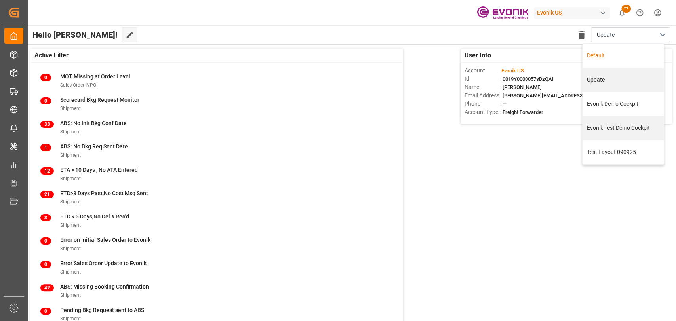
click at [605, 49] on div "Default" at bounding box center [622, 56] width 81 height 24
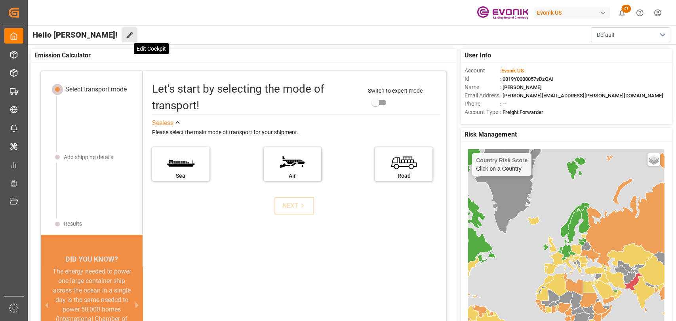
click at [125, 38] on icon at bounding box center [129, 35] width 8 height 8
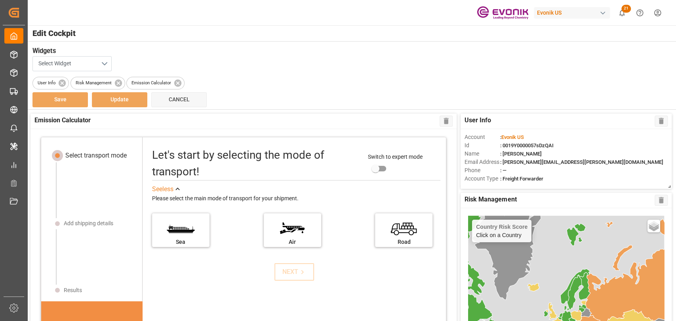
click at [100, 61] on button "Select Widget" at bounding box center [71, 63] width 79 height 15
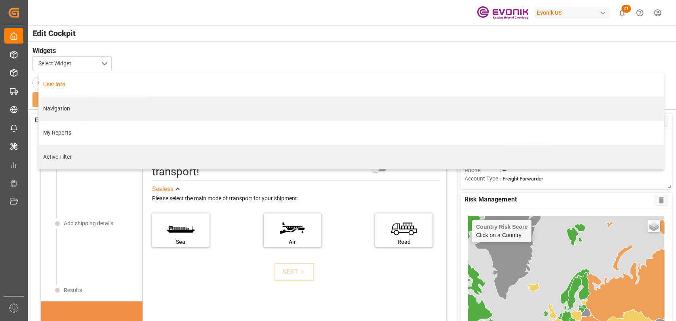
click at [197, 26] on div "Edit Cockpit" at bounding box center [351, 33] width 649 height 16
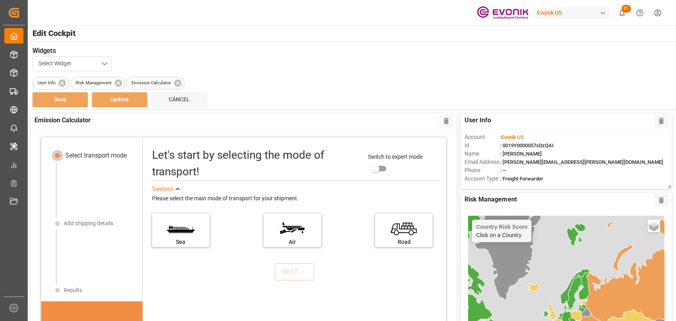
click at [69, 70] on button "Select Widget" at bounding box center [71, 63] width 79 height 15
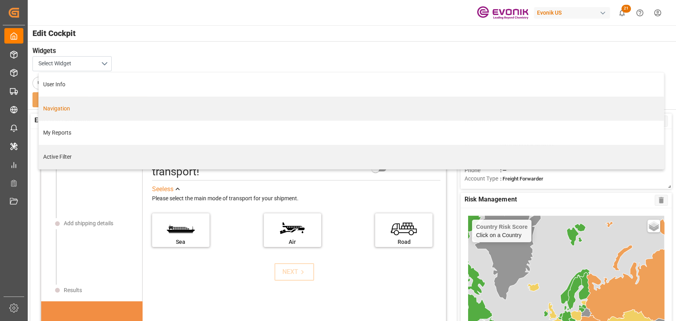
click at [67, 108] on div "Navigation" at bounding box center [351, 108] width 616 height 8
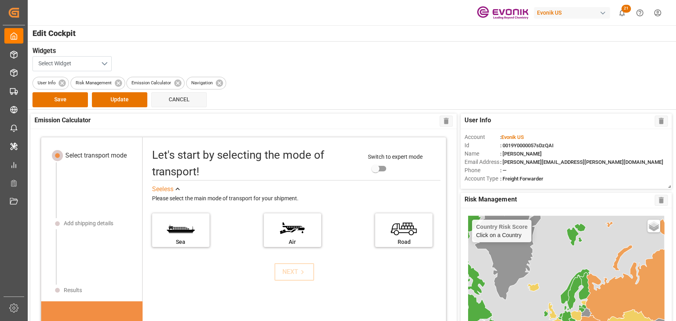
click at [77, 54] on h3 "Widgets" at bounding box center [346, 51] width 629 height 10
click at [77, 60] on button "Select Widget" at bounding box center [71, 63] width 79 height 15
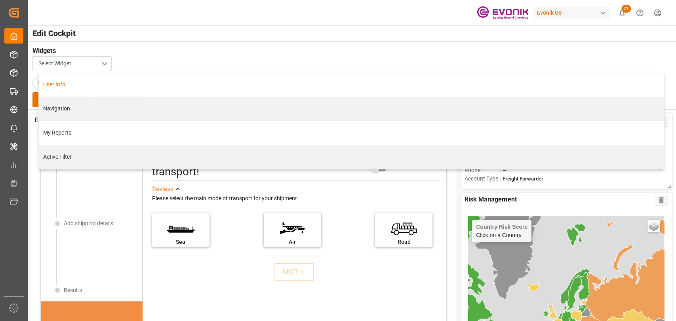
click at [77, 59] on button "Select Widget" at bounding box center [71, 63] width 79 height 15
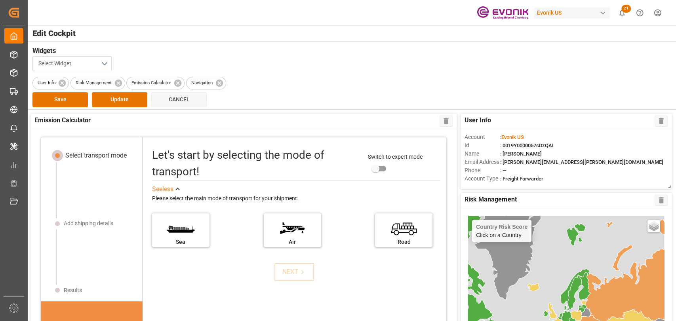
click at [82, 59] on button "Select Widget" at bounding box center [71, 63] width 79 height 15
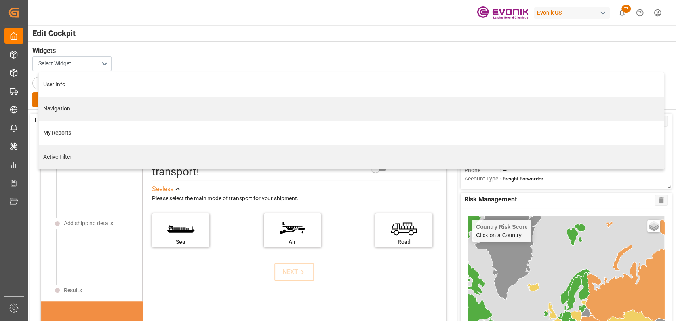
drag, startPoint x: 203, startPoint y: 32, endPoint x: 137, endPoint y: 49, distance: 67.5
click at [186, 40] on div "Edit Cockpit" at bounding box center [351, 33] width 649 height 16
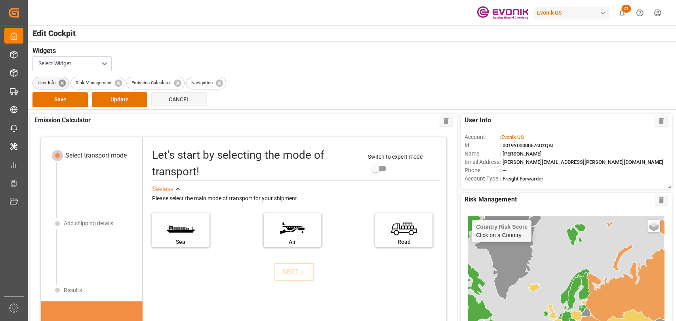
click at [65, 82] on icon at bounding box center [62, 82] width 7 height 7
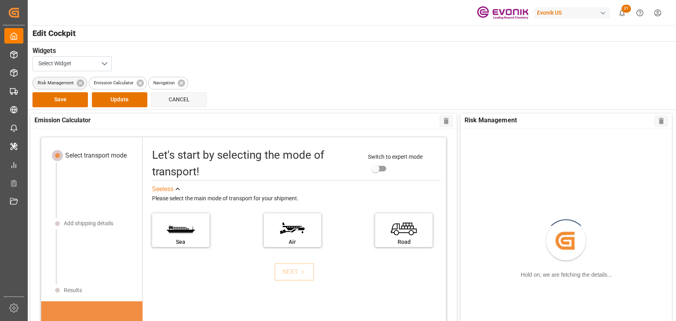
click at [65, 82] on span "Risk Management" at bounding box center [56, 83] width 46 height 7
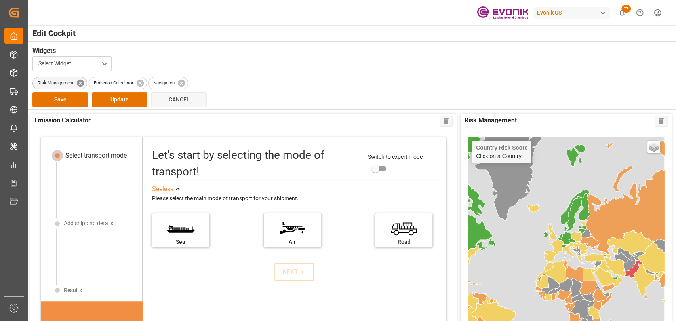
click at [79, 84] on icon at bounding box center [80, 83] width 9 height 9
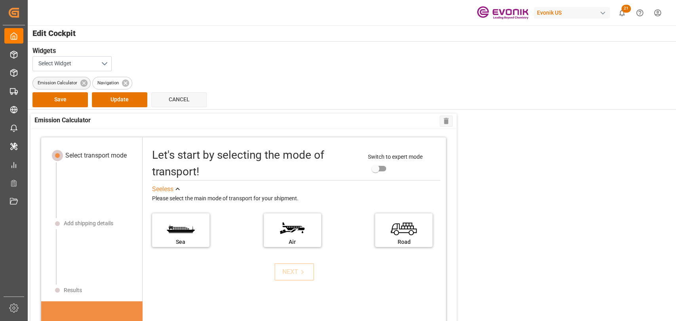
click at [79, 84] on span "Emission Calculator" at bounding box center [57, 83] width 49 height 7
click at [81, 84] on icon at bounding box center [83, 82] width 7 height 7
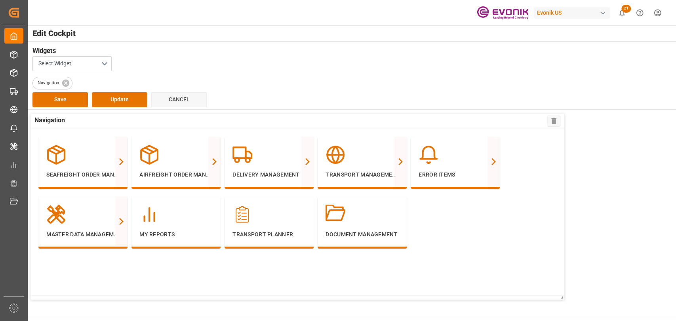
drag, startPoint x: 629, startPoint y: 131, endPoint x: 303, endPoint y: 97, distance: 328.0
click at [618, 130] on div "Navigation Delete Seafreight Order Management All Orders All Line Items Pending…" at bounding box center [351, 207] width 649 height 194
click at [83, 68] on button "Select Widget" at bounding box center [71, 63] width 79 height 15
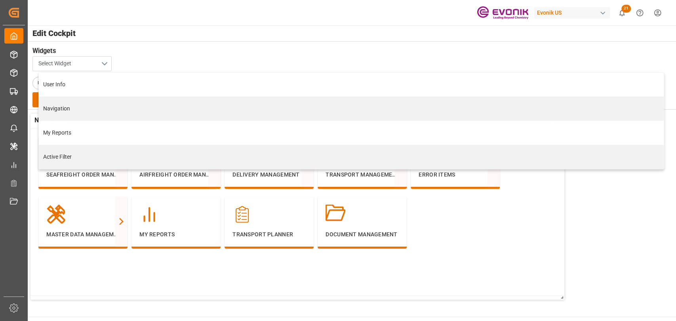
click at [83, 68] on button "Select Widget" at bounding box center [71, 63] width 79 height 15
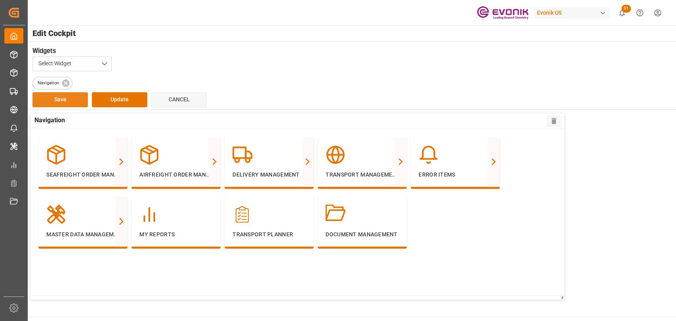
click at [65, 100] on button "Save" at bounding box center [59, 99] width 55 height 15
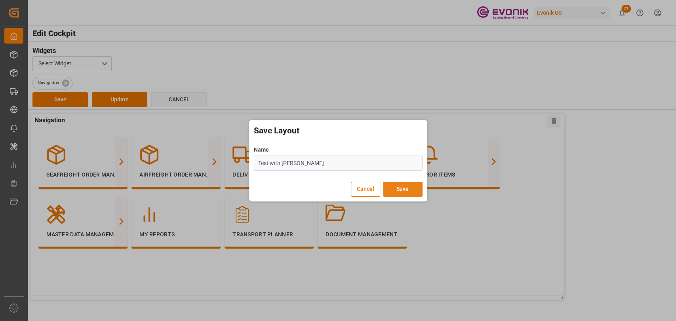
type input "Test with Scott"
click at [407, 188] on button "Save" at bounding box center [403, 189] width 40 height 15
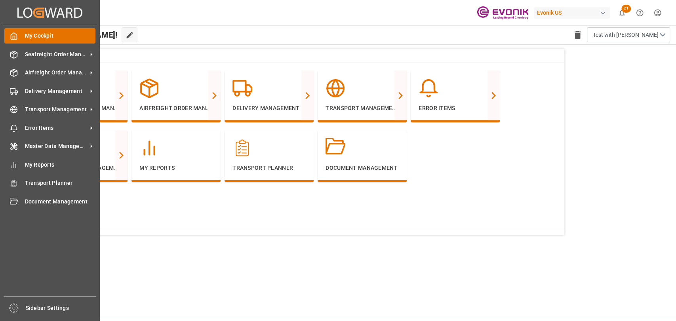
click at [30, 34] on span "My Cockpit" at bounding box center [60, 36] width 71 height 8
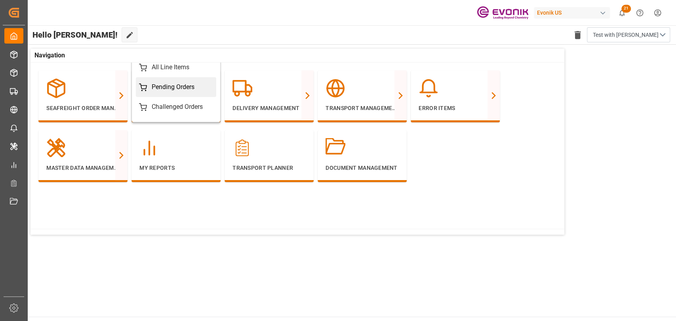
scroll to position [46, 0]
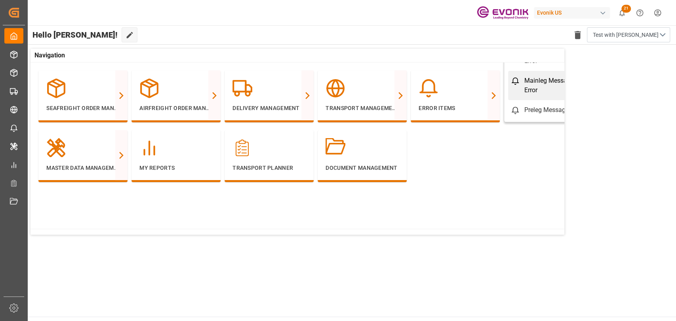
click at [524, 85] on div "Mainleg Message Error" at bounding box center [554, 85] width 61 height 19
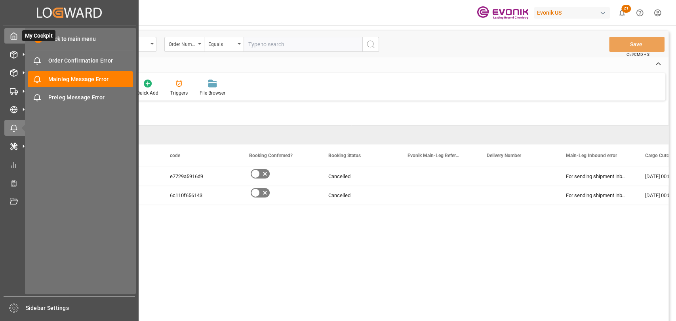
click at [8, 36] on div at bounding box center [10, 36] width 13 height 8
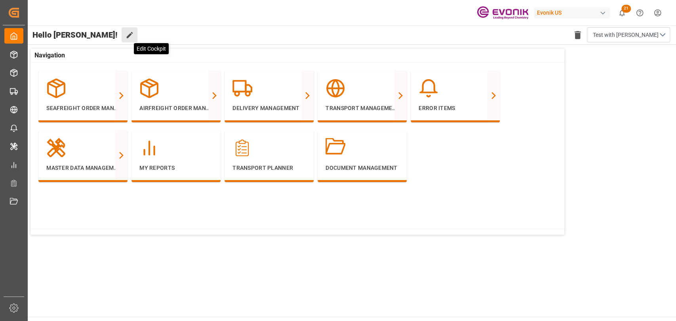
click at [126, 34] on icon at bounding box center [129, 35] width 6 height 6
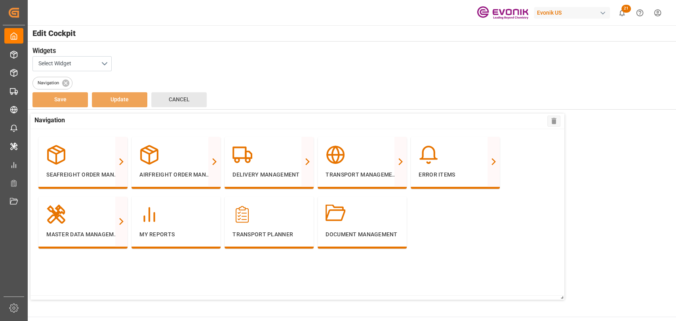
click at [161, 101] on button "Cancel" at bounding box center [178, 99] width 55 height 15
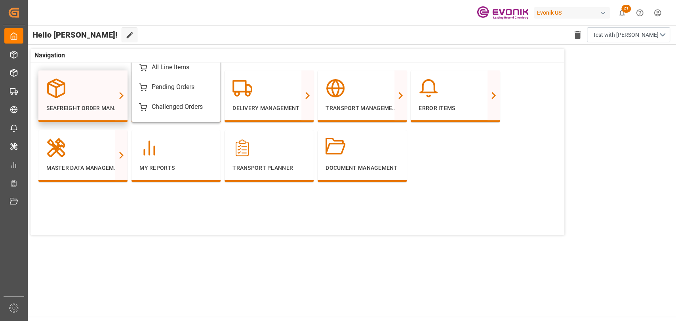
click at [56, 95] on line at bounding box center [56, 92] width 0 height 10
click at [165, 67] on div "All Line Items" at bounding box center [171, 67] width 38 height 9
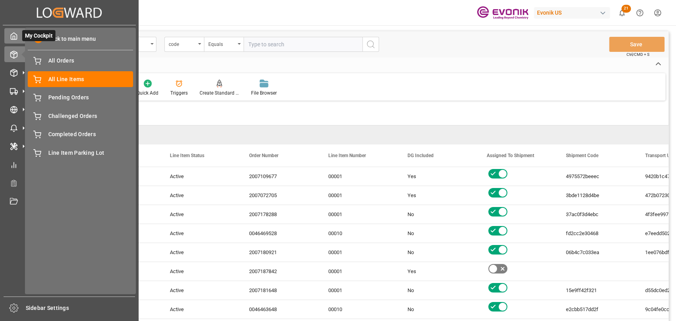
click at [11, 32] on icon at bounding box center [14, 36] width 8 height 8
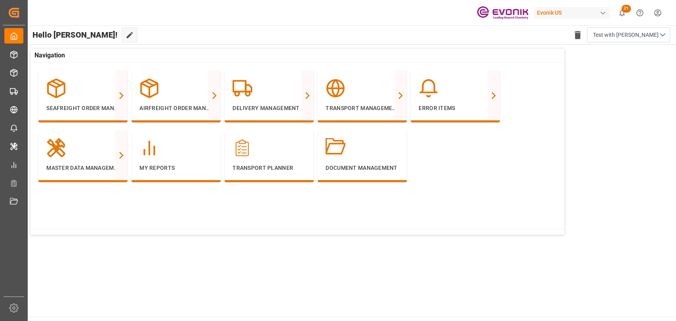
click at [665, 13] on html "Created by potrace 1.15, written by Peter Selinger 2001-2017 Created by potrace…" at bounding box center [338, 160] width 676 height 321
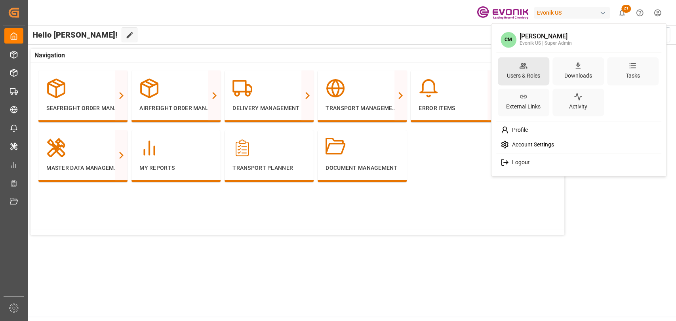
click at [510, 72] on div "Users & Roles" at bounding box center [523, 75] width 36 height 11
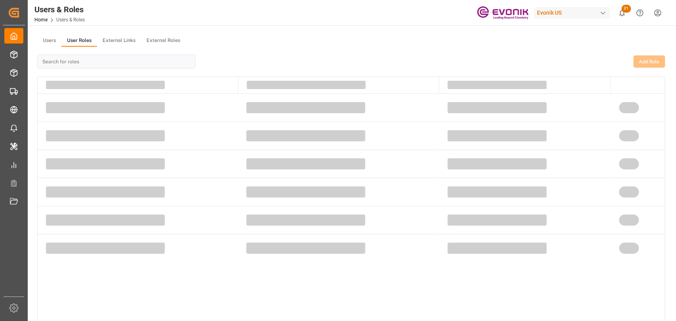
click at [76, 38] on button "User Roles" at bounding box center [79, 41] width 36 height 12
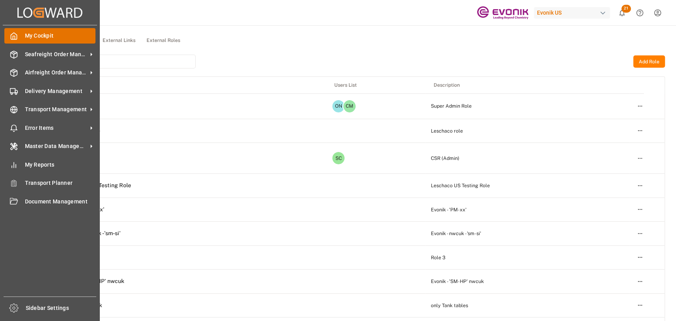
click at [11, 39] on icon at bounding box center [14, 36] width 8 height 8
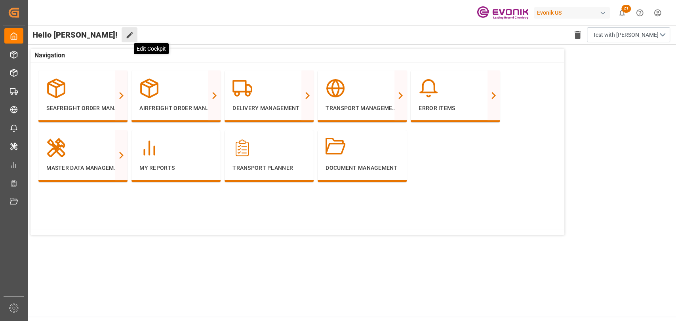
click at [126, 36] on icon at bounding box center [129, 35] width 6 height 6
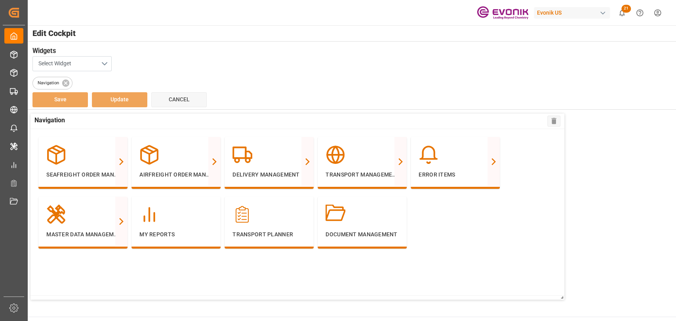
click at [95, 65] on button "Select Widget" at bounding box center [71, 63] width 79 height 15
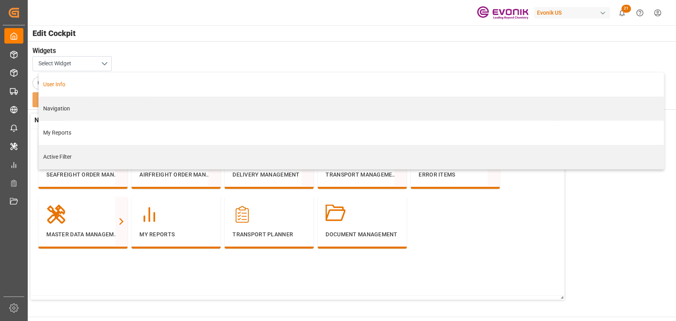
drag, startPoint x: 173, startPoint y: 49, endPoint x: 164, endPoint y: 55, distance: 10.5
click at [173, 49] on h3 "Widgets" at bounding box center [346, 51] width 629 height 10
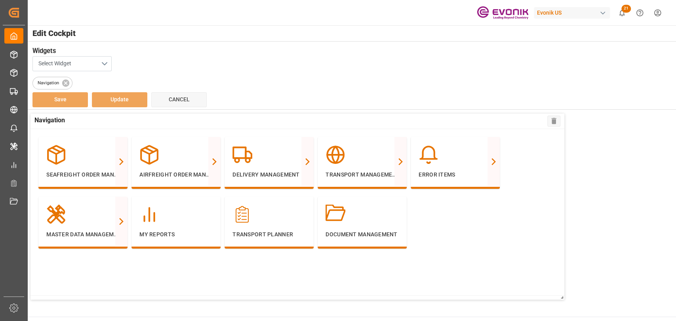
click at [79, 61] on button "Select Widget" at bounding box center [71, 63] width 79 height 15
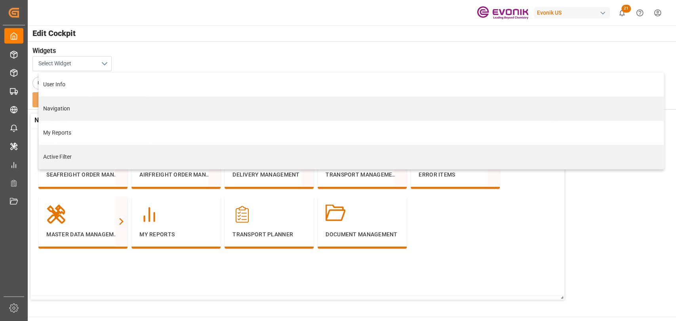
click at [75, 65] on button "Select Widget" at bounding box center [71, 63] width 79 height 15
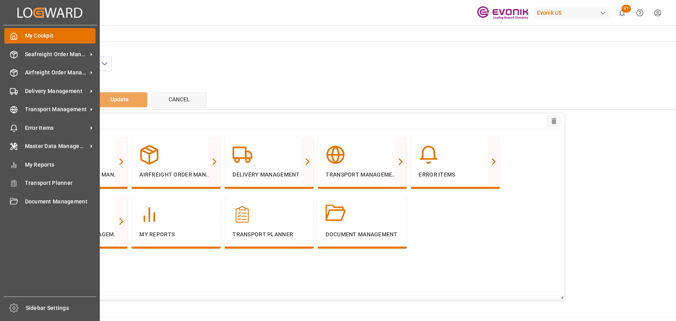
click at [37, 32] on span "My Cockpit" at bounding box center [60, 36] width 71 height 8
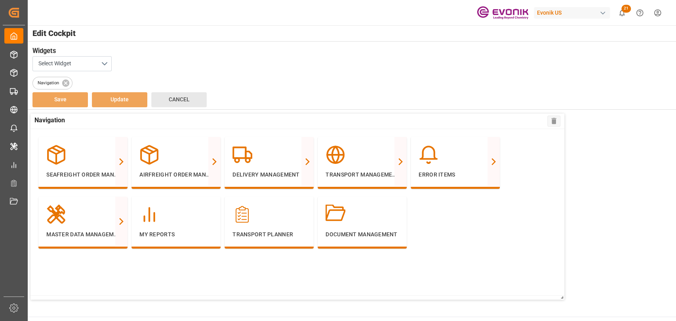
click at [164, 98] on button "Cancel" at bounding box center [178, 99] width 55 height 15
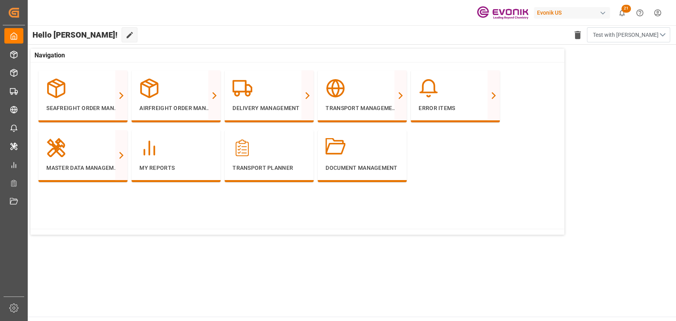
click at [617, 32] on span "Test with Scott" at bounding box center [626, 35] width 66 height 8
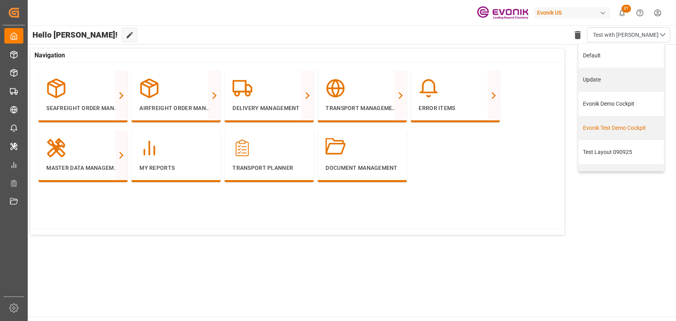
scroll to position [17, 0]
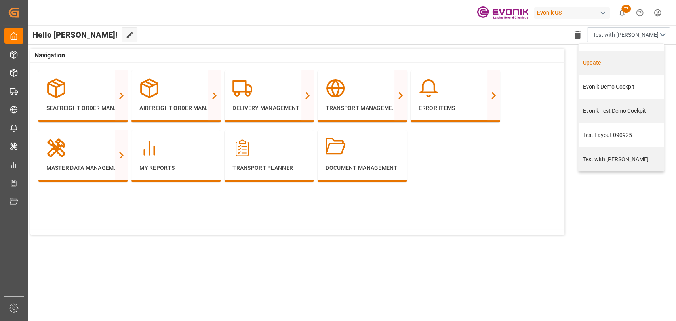
click at [598, 61] on div "Update" at bounding box center [621, 63] width 77 height 8
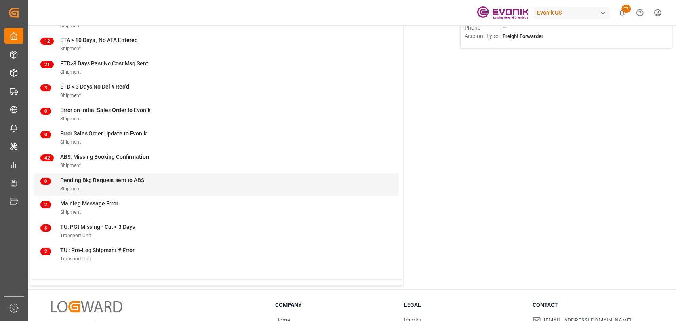
scroll to position [88, 0]
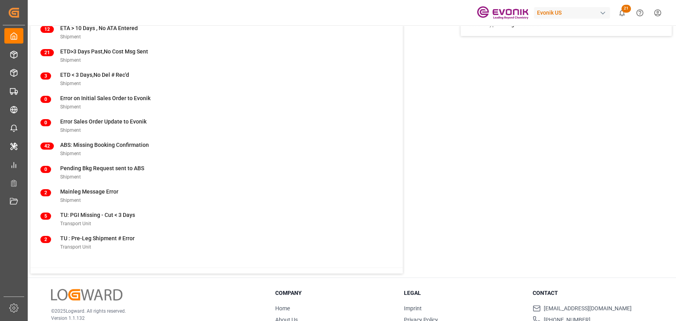
click at [652, 15] on html "Created by potrace 1.15, written by Peter Selinger 2001-2017 Created by potrace…" at bounding box center [338, 160] width 676 height 321
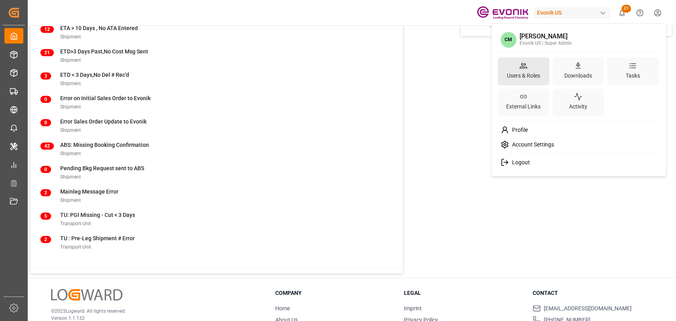
click at [522, 69] on icon at bounding box center [523, 65] width 8 height 8
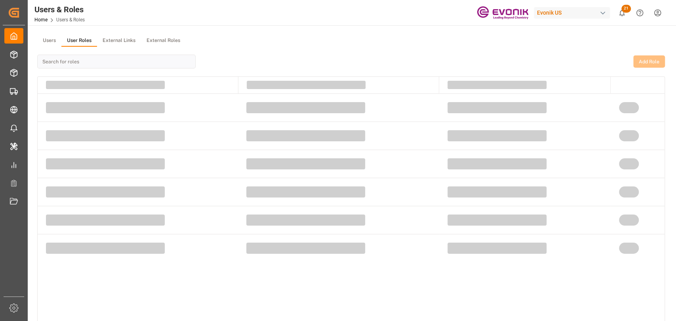
click at [77, 35] on button "User Roles" at bounding box center [79, 41] width 36 height 12
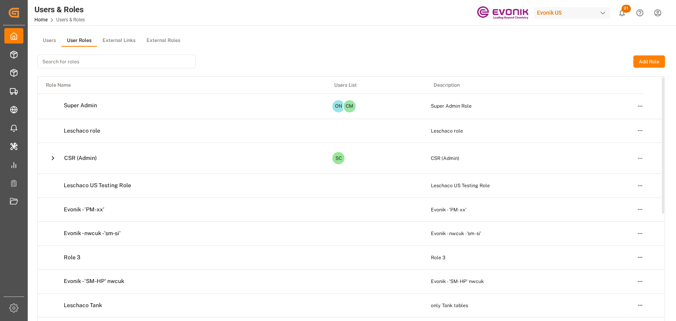
click at [49, 160] on icon at bounding box center [53, 158] width 8 height 8
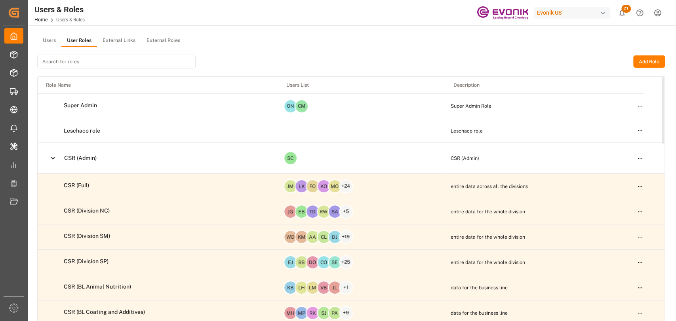
click at [646, 158] on td "Open menu" at bounding box center [647, 158] width 36 height 31
click at [643, 156] on html "Created by potrace 1.15, written by [PERSON_NAME] [DATE]-[DATE] Created by potr…" at bounding box center [338, 160] width 676 height 321
click at [621, 172] on div "Edit" at bounding box center [623, 172] width 41 height 11
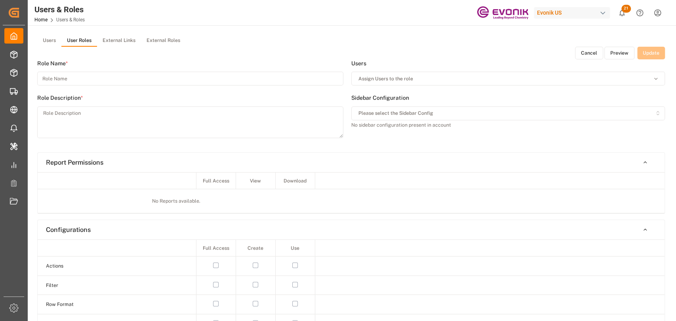
type input "CSR (Admin)"
type textarea "CSR (Admin)"
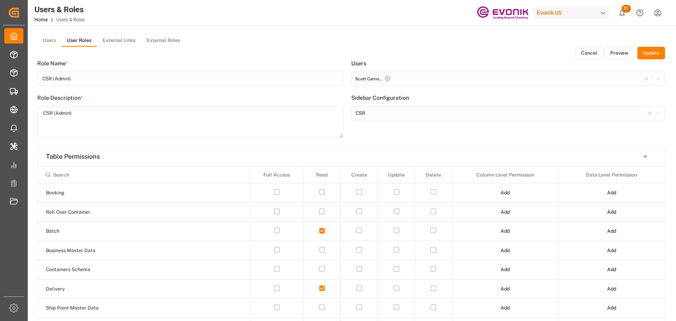
click at [598, 51] on button "Cancel" at bounding box center [589, 53] width 28 height 13
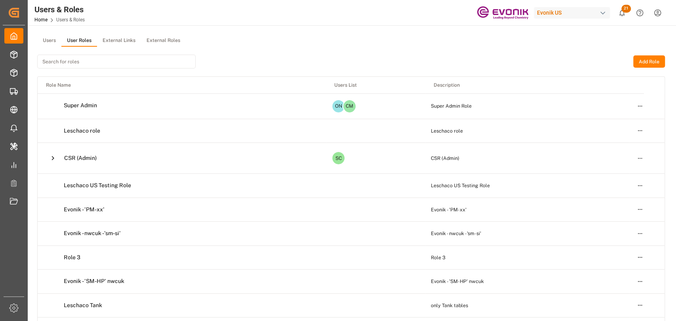
click at [55, 39] on button "Users" at bounding box center [49, 41] width 24 height 12
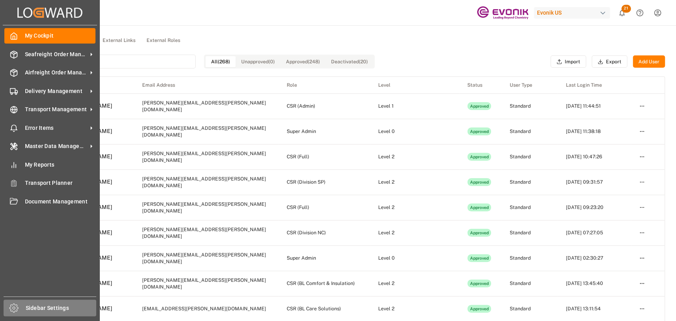
click at [19, 307] on div "Sidebar Settings" at bounding box center [50, 308] width 93 height 17
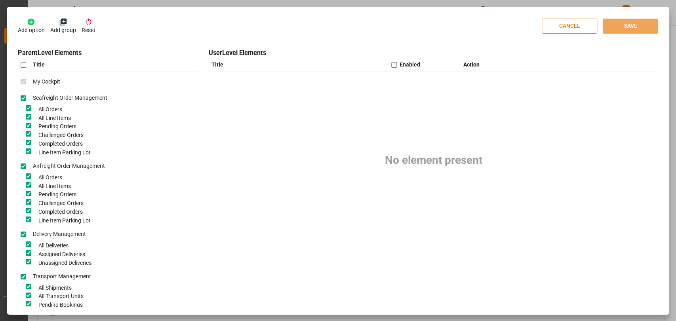
click at [581, 23] on button "CANCEL" at bounding box center [568, 26] width 55 height 15
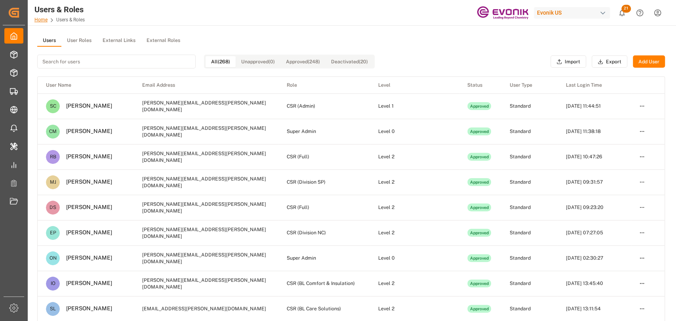
click at [38, 17] on link "Home" at bounding box center [40, 20] width 13 height 6
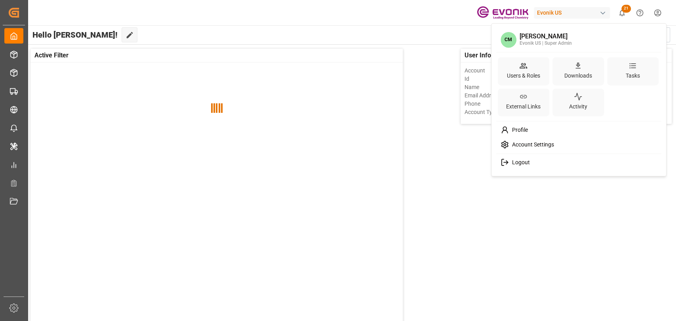
click at [655, 9] on html "Created by potrace 1.15, written by [PERSON_NAME] [DATE]-[DATE] Created by potr…" at bounding box center [338, 160] width 676 height 321
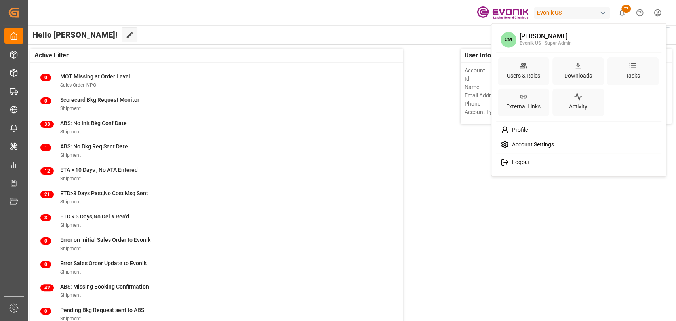
click at [530, 147] on span "Account Settings" at bounding box center [531, 144] width 45 height 7
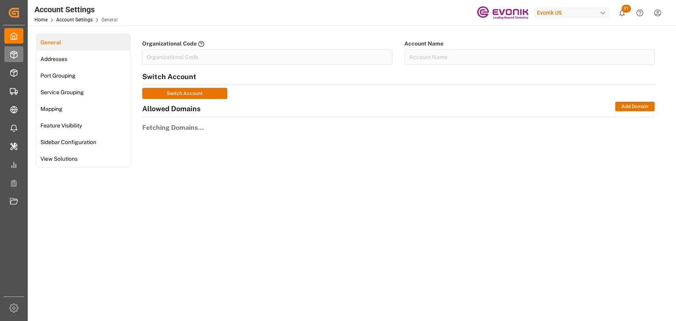
type input "EvonikUS-4XPF"
type input "Evonik US"
click at [53, 143] on span "Sidebar Configuration" at bounding box center [68, 142] width 61 height 8
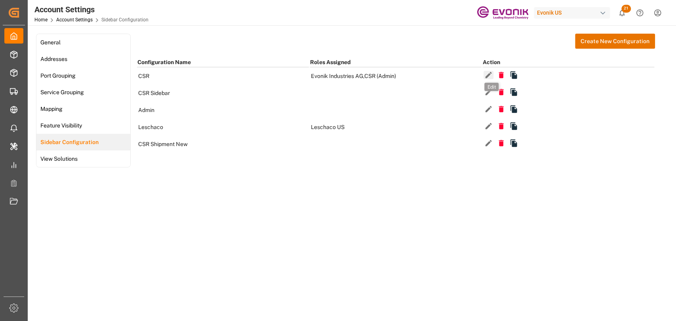
click at [485, 78] on icon "button" at bounding box center [488, 75] width 8 height 8
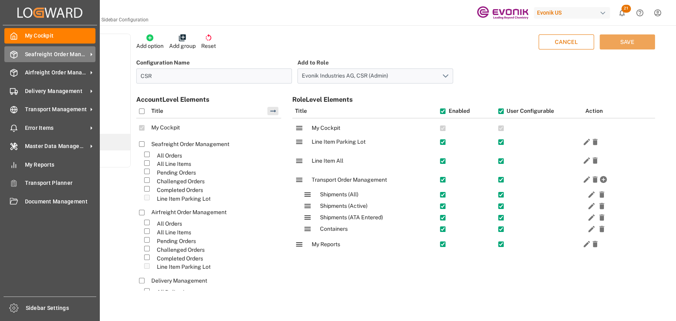
click at [16, 51] on icon at bounding box center [14, 55] width 8 height 8
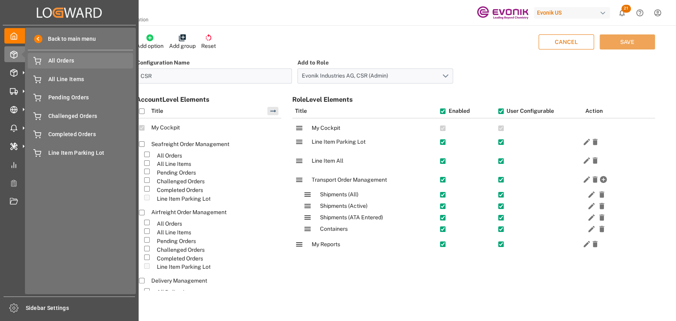
click at [85, 66] on div "All Orders All Orders" at bounding box center [80, 60] width 105 height 15
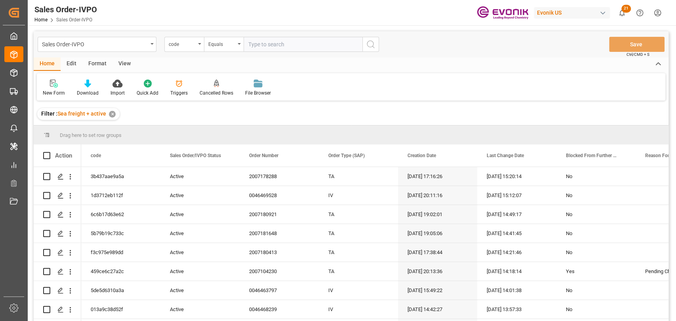
click at [66, 63] on div "Edit" at bounding box center [72, 63] width 22 height 13
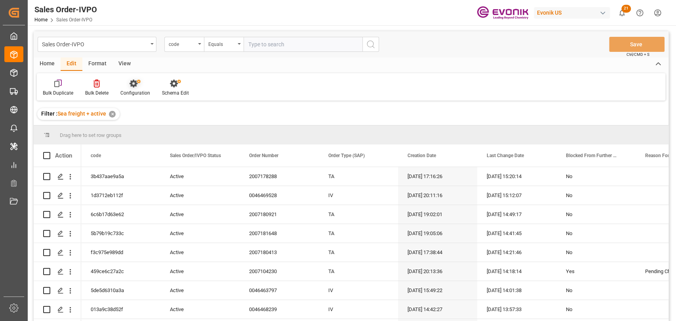
click at [144, 87] on div at bounding box center [135, 83] width 30 height 8
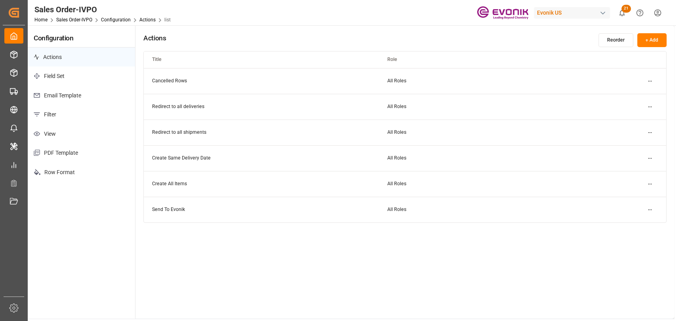
click at [653, 10] on html "Created by potrace 1.15, written by Peter Selinger 2001-2017 Created by potrace…" at bounding box center [338, 160] width 676 height 321
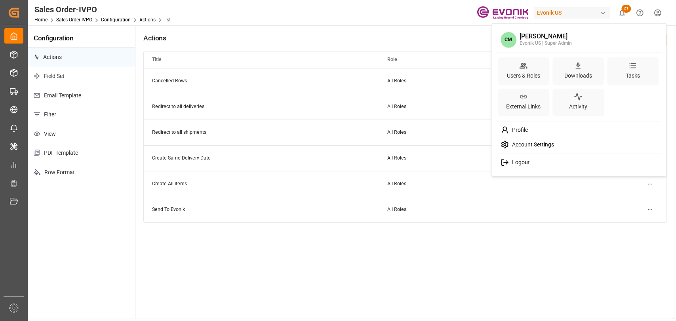
click at [654, 11] on html "Created by potrace 1.15, written by Peter Selinger 2001-2017 Created by potrace…" at bounding box center [338, 160] width 676 height 321
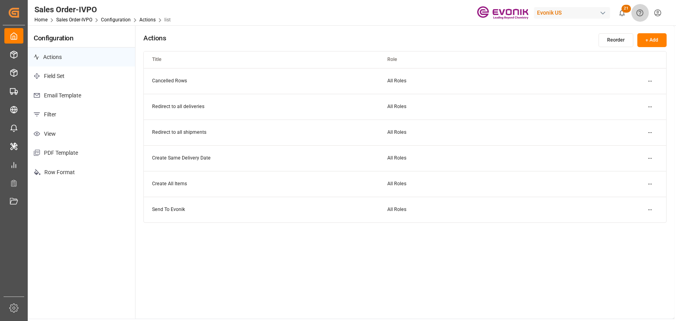
click at [639, 11] on icon "Help Center" at bounding box center [639, 13] width 8 height 8
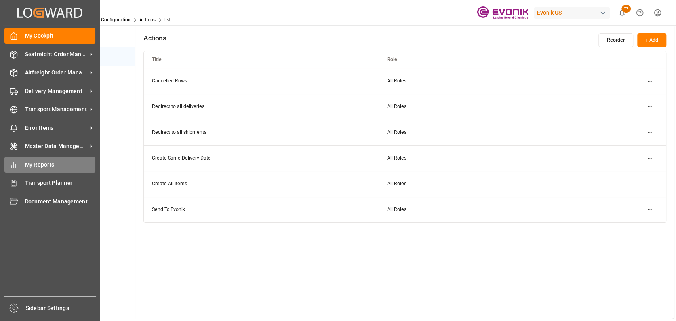
click at [47, 165] on span "My Reports" at bounding box center [60, 165] width 71 height 8
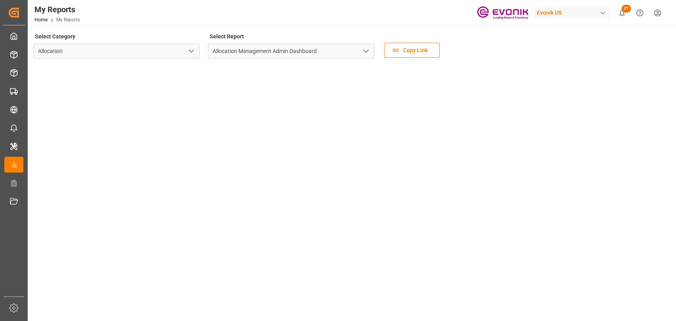
click at [185, 50] on button "open menu" at bounding box center [191, 51] width 12 height 12
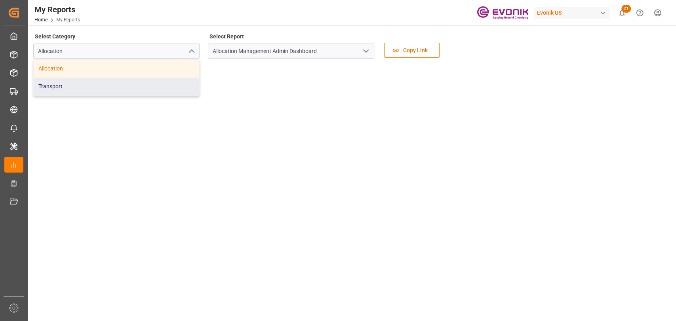
click at [108, 85] on div "Transport" at bounding box center [116, 87] width 165 height 18
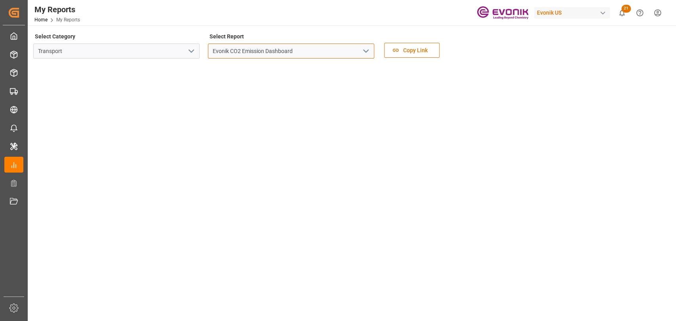
click at [367, 44] on input "Evonik CO2 Emission Dashboard" at bounding box center [291, 51] width 166 height 15
click at [366, 45] on button "open menu" at bounding box center [365, 51] width 12 height 12
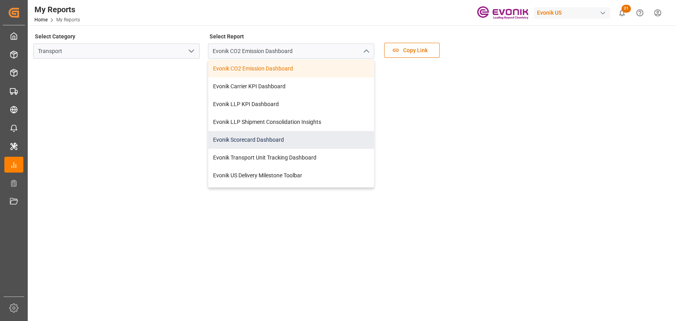
click at [272, 139] on div "Evonik Scorecard Dashboard" at bounding box center [290, 140] width 165 height 18
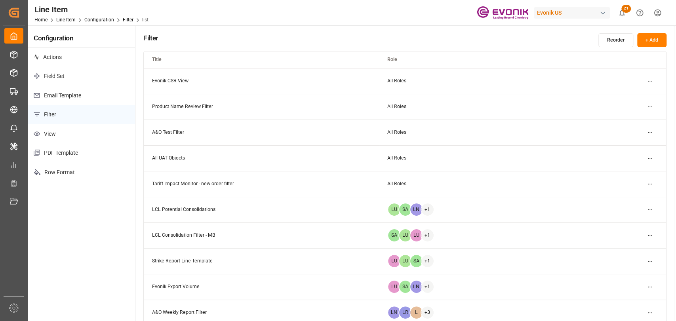
click at [54, 135] on p "View" at bounding box center [81, 133] width 107 height 19
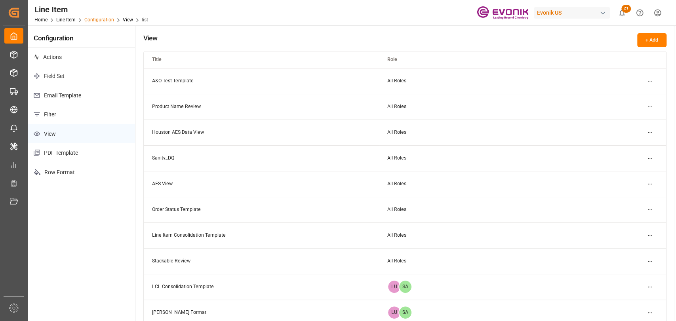
click at [101, 19] on link "Configuration" at bounding box center [99, 20] width 30 height 6
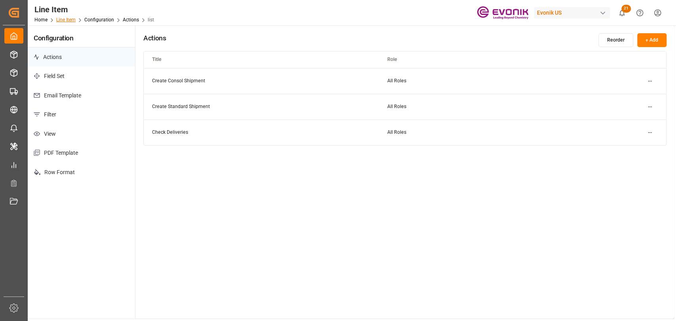
click at [65, 20] on link "Line Item" at bounding box center [65, 20] width 19 height 6
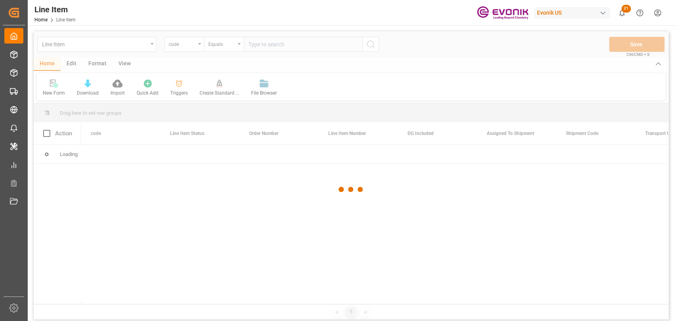
click at [70, 65] on div at bounding box center [351, 189] width 634 height 316
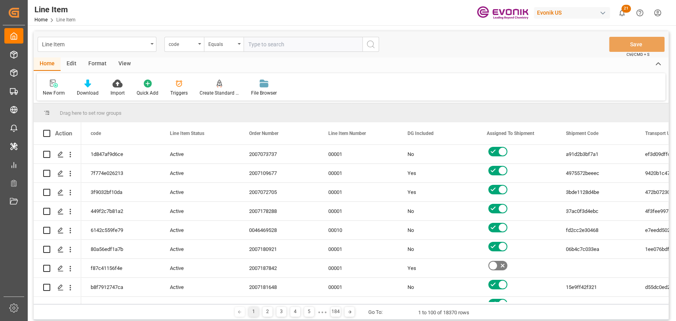
click at [71, 64] on div "Edit" at bounding box center [72, 63] width 22 height 13
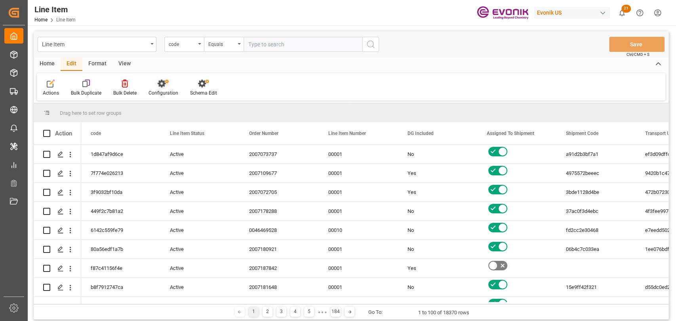
click at [168, 92] on div "Configuration" at bounding box center [163, 92] width 30 height 7
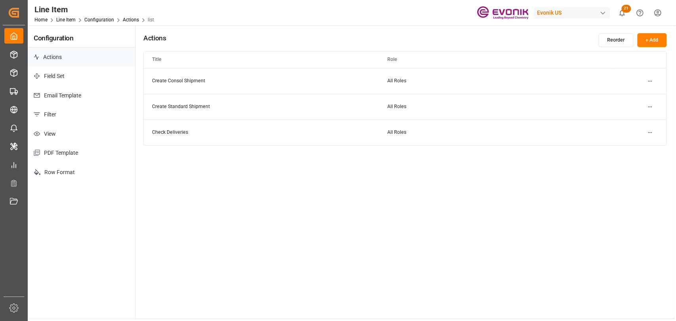
click at [660, 17] on html "Created by potrace 1.15, written by Peter Selinger 2001-2017 Created by potrace…" at bounding box center [338, 160] width 676 height 321
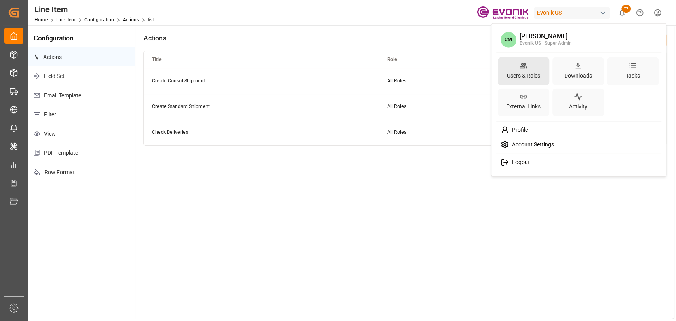
click at [531, 72] on div "Users & Roles" at bounding box center [523, 75] width 36 height 11
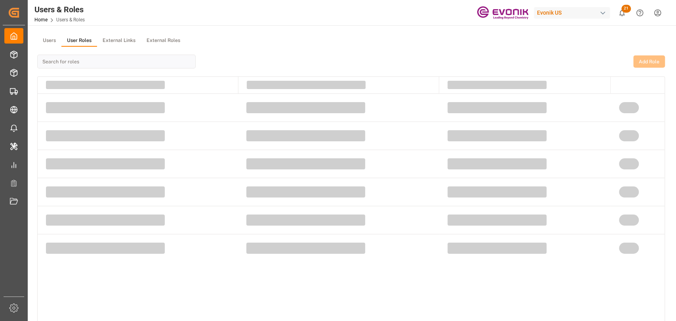
click at [79, 40] on button "User Roles" at bounding box center [79, 41] width 36 height 12
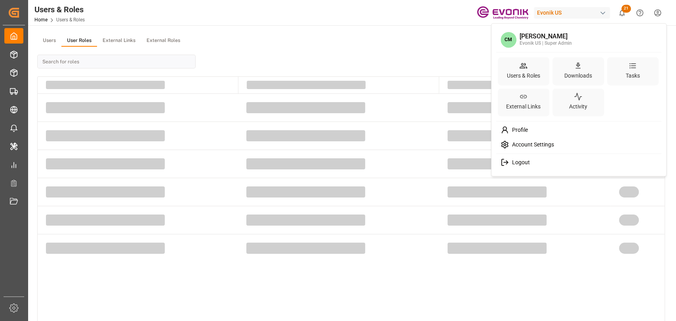
click at [657, 19] on html "Created by potrace 1.15, written by [PERSON_NAME] [DATE]-[DATE] Created by potr…" at bounding box center [338, 160] width 676 height 321
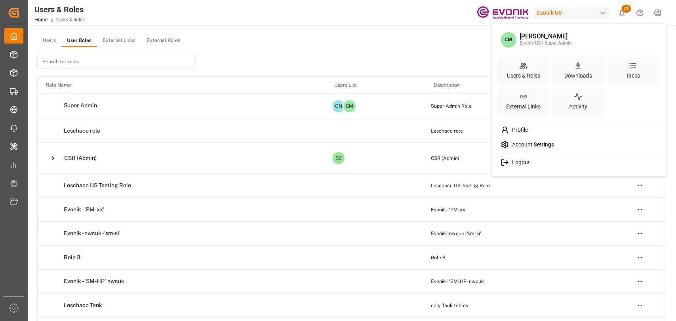
click at [532, 142] on span "Account Settings" at bounding box center [531, 144] width 45 height 7
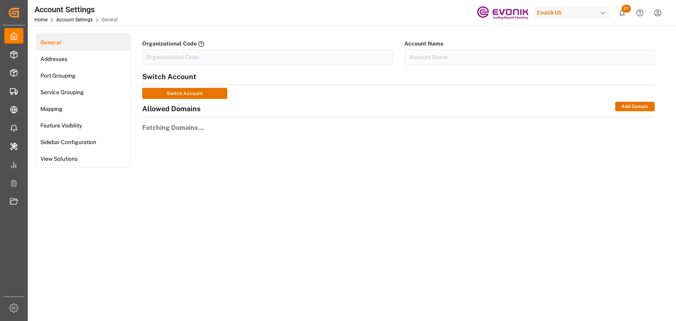
type input "EvonikUS-4XPF"
type input "Evonik US"
click at [45, 139] on span "Sidebar Configuration" at bounding box center [68, 142] width 61 height 8
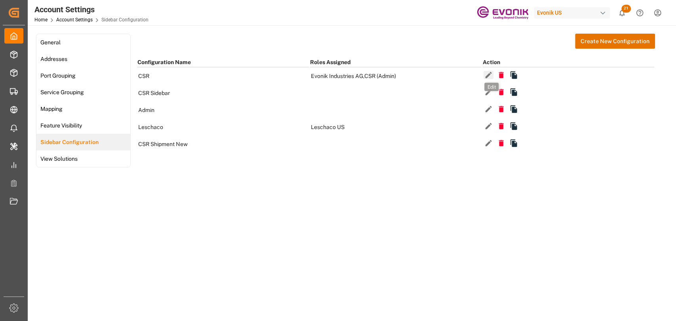
click at [488, 73] on icon "button" at bounding box center [488, 75] width 6 height 6
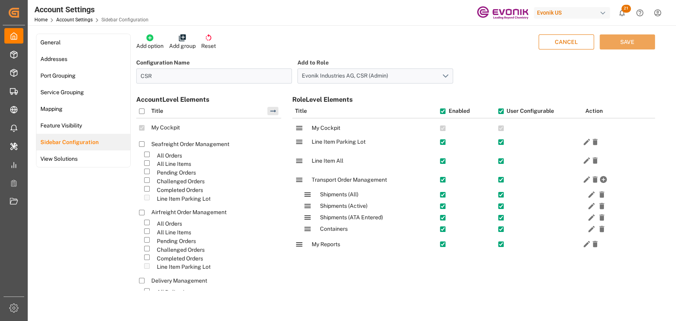
click at [156, 46] on p "Add option" at bounding box center [149, 46] width 27 height 8
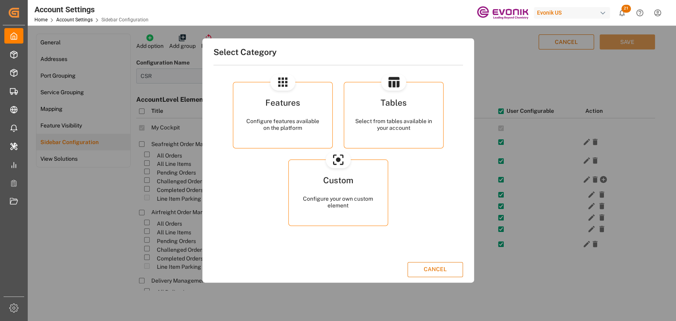
click at [371, 116] on div "Tables" at bounding box center [393, 108] width 77 height 19
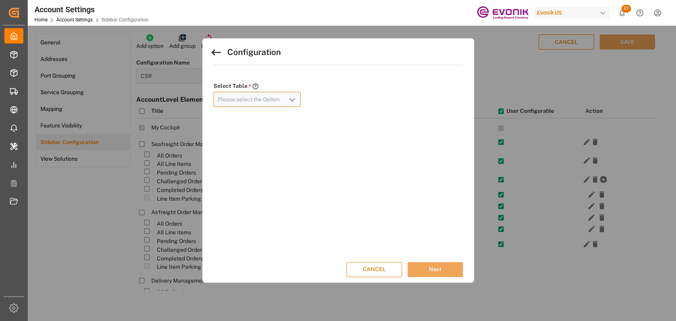
click at [259, 104] on input at bounding box center [256, 99] width 87 height 15
click at [291, 99] on icon "open menu" at bounding box center [291, 99] width 9 height 9
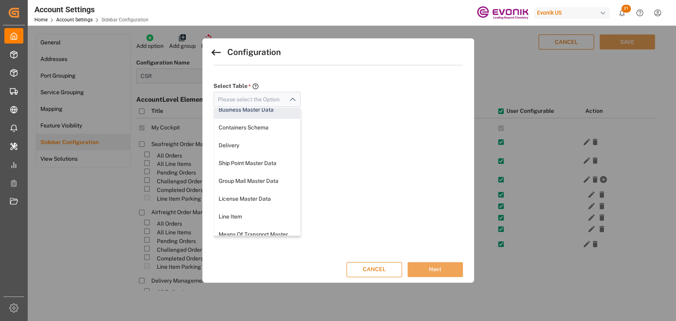
scroll to position [88, 0]
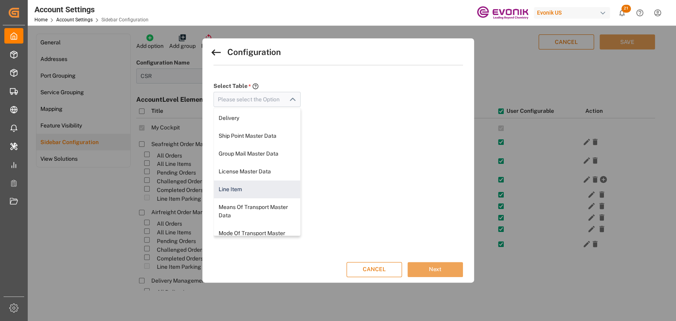
click at [232, 188] on div "Line Item" at bounding box center [257, 189] width 87 height 18
type input "Line Item"
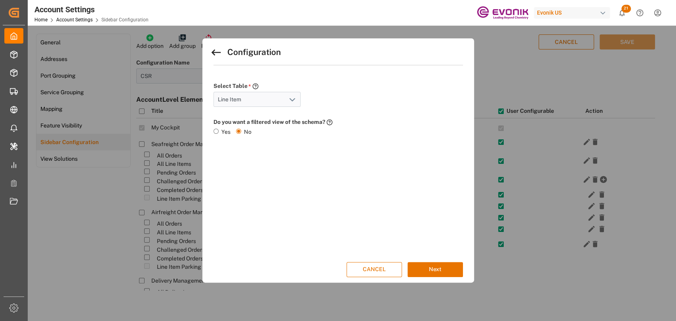
click at [213, 129] on input "Yes" at bounding box center [215, 131] width 5 height 5
radio input "true"
click at [280, 166] on button "open menu" at bounding box center [286, 165] width 12 height 12
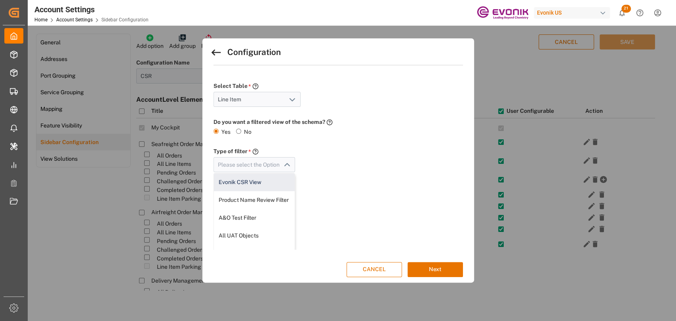
click at [261, 183] on div "Evonik CSR View" at bounding box center [254, 182] width 81 height 18
type input "Evonik CSR View"
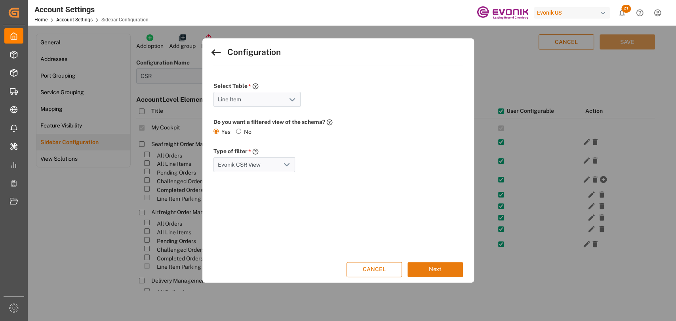
click at [444, 267] on button "Next" at bounding box center [434, 269] width 55 height 15
type input "Line Item"
type input "Tower"
type input "/tower/lineItem?filterKey=EvonikCSRView"
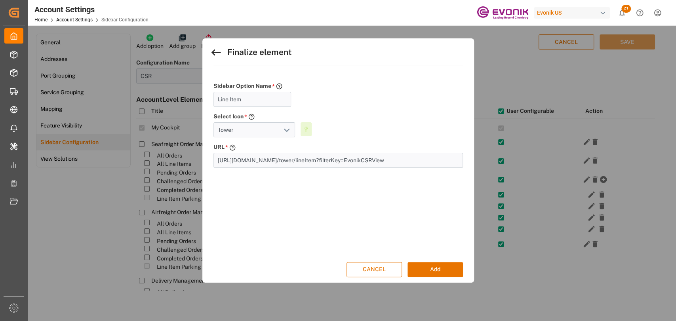
click at [286, 129] on icon "open menu" at bounding box center [286, 129] width 9 height 9
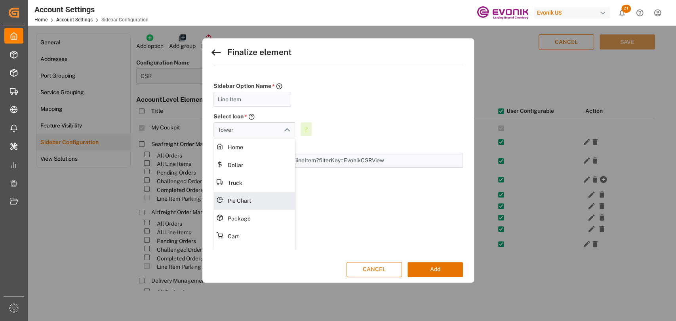
click at [351, 220] on div "Finalize element Sidebar Option Name * Edit the sidebar option name to your cho…" at bounding box center [340, 146] width 255 height 205
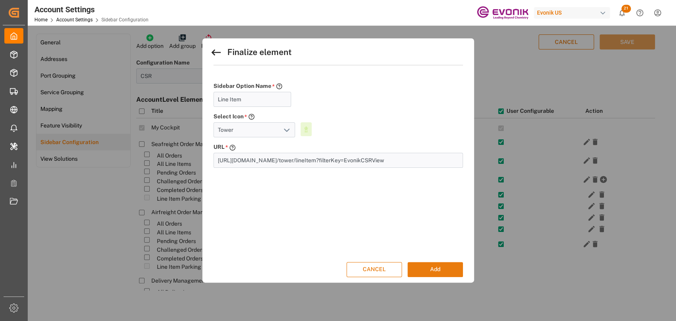
click at [440, 269] on button "Add" at bounding box center [434, 269] width 55 height 15
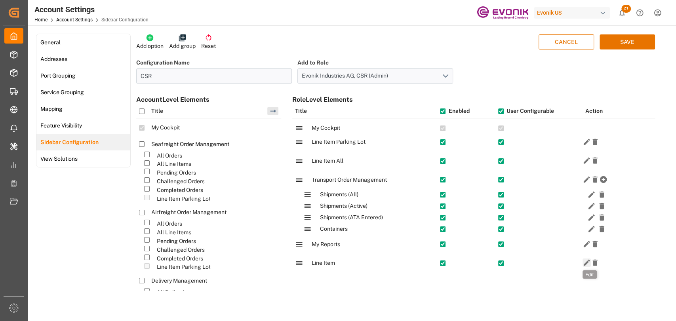
click at [585, 265] on icon "button" at bounding box center [586, 262] width 8 height 8
type input "Line Item"
type input "Tower"
type input "/tower/lineItem?filterKey=EvonikCSRView"
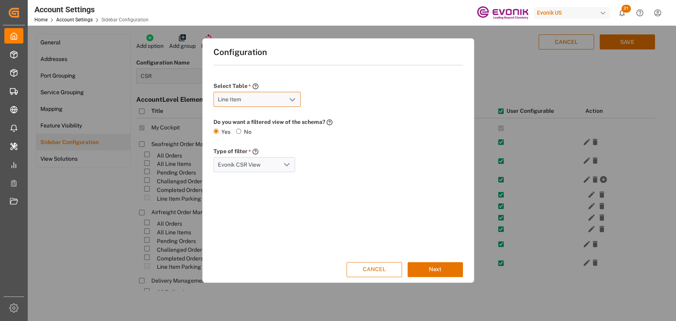
click at [244, 102] on input "Line Item" at bounding box center [256, 99] width 87 height 15
click at [350, 272] on button "CANCEL" at bounding box center [373, 269] width 55 height 15
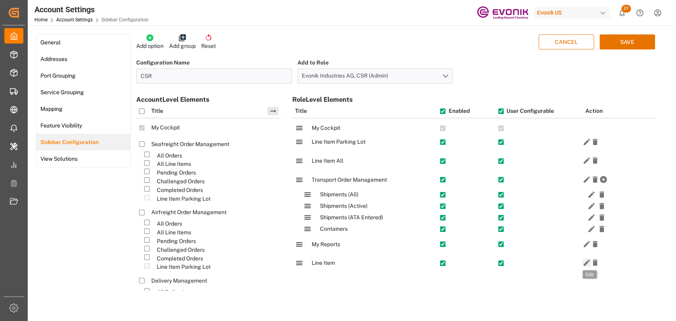
click at [583, 264] on icon "button" at bounding box center [586, 263] width 6 height 6
type input "Line Item"
type input "Tower"
type input "/tower/lineItem?filterKey=EvonikCSRView"
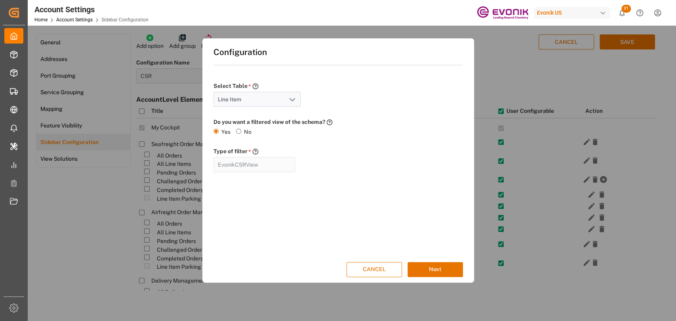
type input "Evonik CSR View"
click at [432, 274] on button "Next" at bounding box center [434, 269] width 55 height 15
type input "/tower/lineItem"
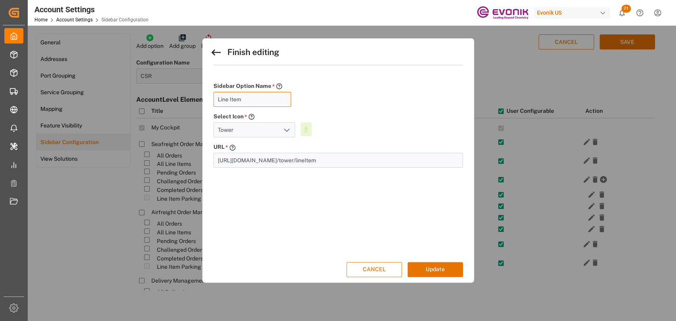
click at [272, 97] on input "Line Item" at bounding box center [252, 99] width 78 height 15
drag, startPoint x: 438, startPoint y: 266, endPoint x: 437, endPoint y: 272, distance: 6.4
click at [438, 269] on button "Update" at bounding box center [434, 269] width 55 height 15
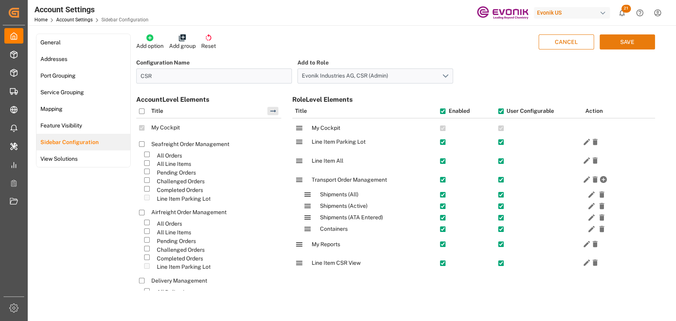
click at [620, 45] on button "SAVE" at bounding box center [626, 41] width 55 height 15
click at [586, 263] on icon "button" at bounding box center [586, 262] width 8 height 8
type input "Line Item CSR View"
type input "Tower"
type input "/tower/lineItem"
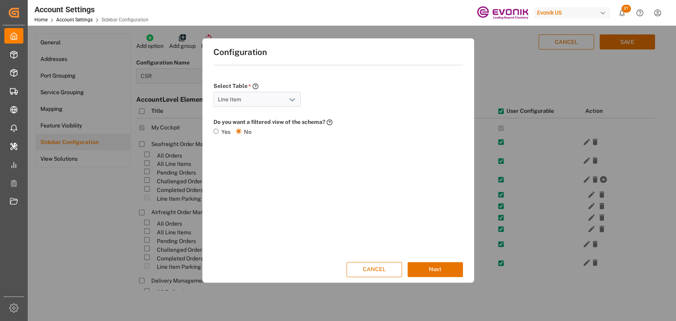
click at [219, 129] on div "Yes" at bounding box center [221, 133] width 17 height 11
click at [382, 276] on button "CANCEL" at bounding box center [373, 269] width 55 height 15
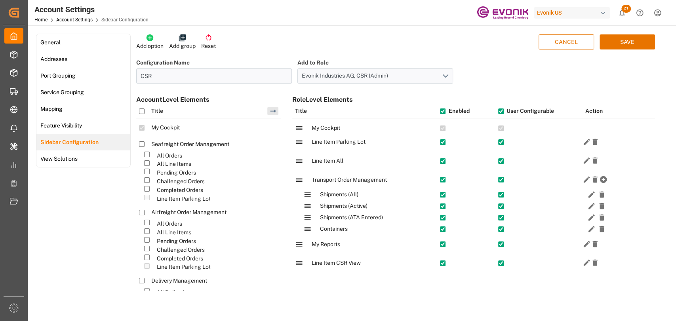
click at [557, 44] on button "CANCEL" at bounding box center [565, 41] width 55 height 15
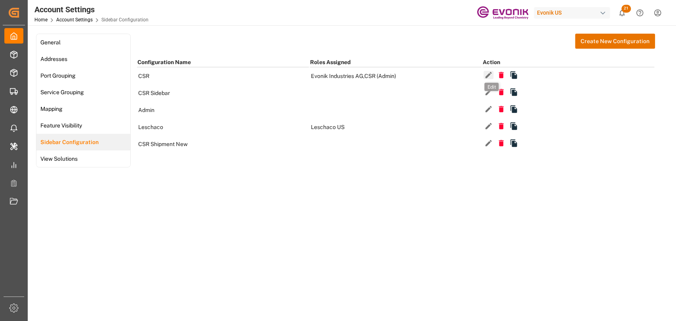
click at [488, 75] on icon "button" at bounding box center [488, 75] width 6 height 6
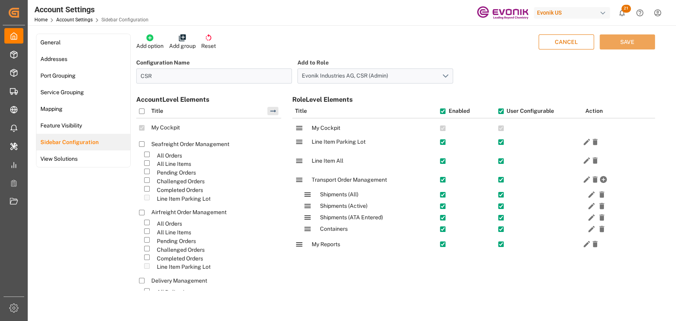
click at [142, 46] on p "Add option" at bounding box center [149, 46] width 27 height 8
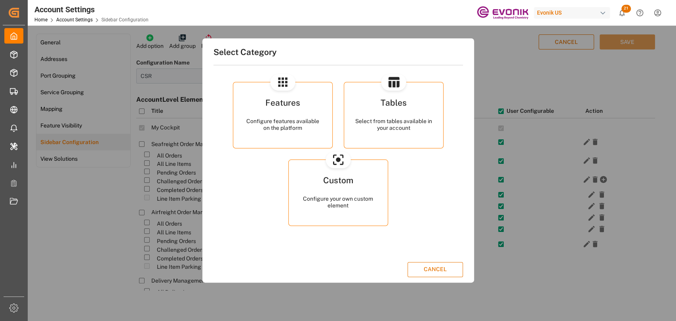
click at [367, 125] on div "Select from tables available in your account" at bounding box center [393, 125] width 77 height 14
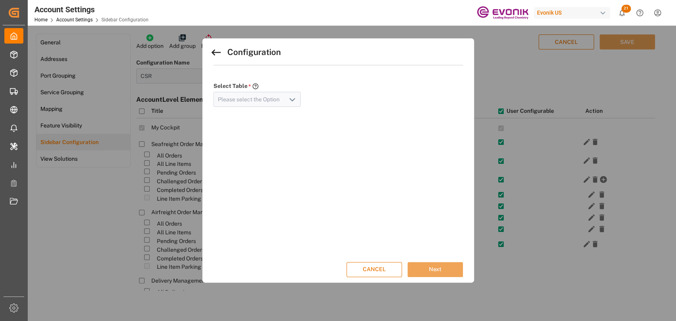
click at [287, 100] on icon "open menu" at bounding box center [291, 99] width 9 height 9
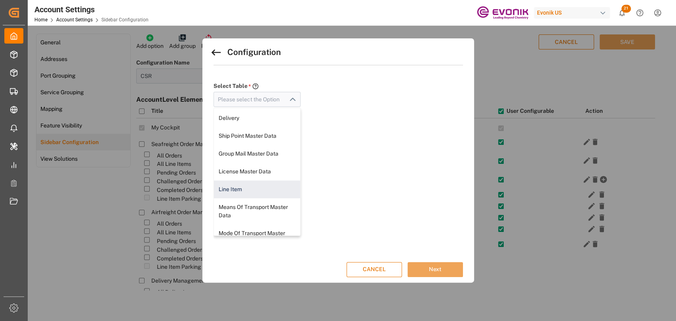
click at [244, 188] on div "Line Item" at bounding box center [257, 189] width 87 height 18
type input "Line Item"
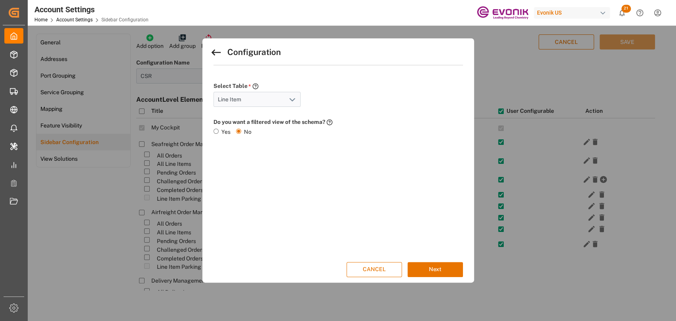
click at [218, 131] on div "Yes" at bounding box center [221, 133] width 17 height 11
click at [216, 131] on input "Yes" at bounding box center [215, 131] width 5 height 5
radio input "true"
click at [284, 165] on polyline "open menu" at bounding box center [286, 164] width 5 height 2
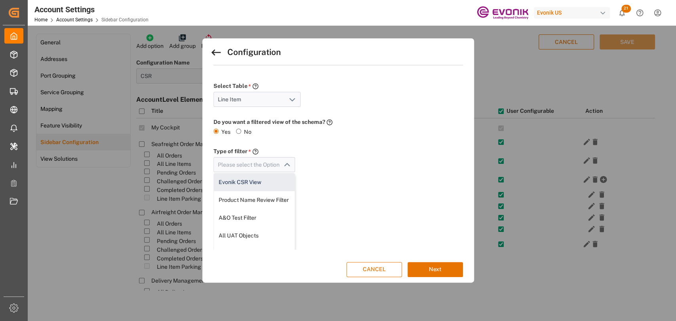
click at [258, 184] on div "Evonik CSR View" at bounding box center [254, 182] width 81 height 18
type input "Evonik CSR View"
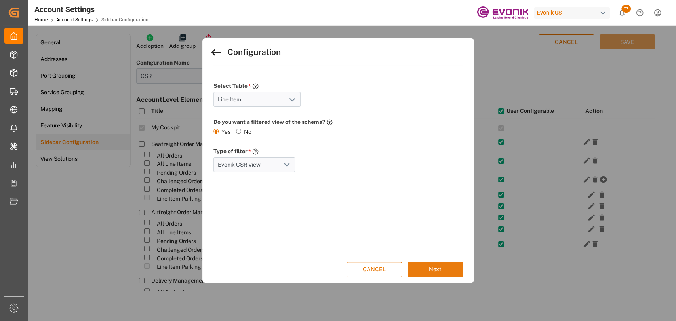
click at [435, 270] on button "Next" at bounding box center [434, 269] width 55 height 15
type input "Line Item"
type input "Tower"
type input "/tower/lineItem?filterKey=EvonikCSRView"
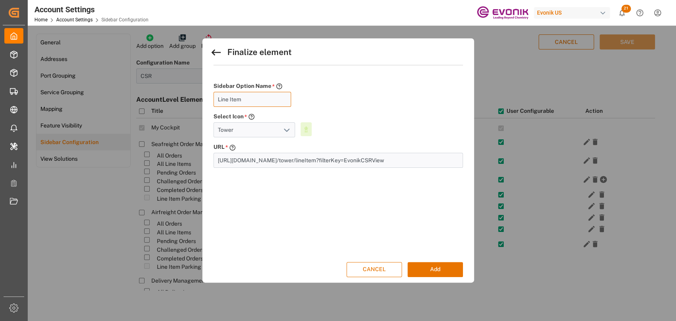
click at [274, 102] on input "Line Item" at bounding box center [252, 99] width 78 height 15
type input "Line Item CSR View"
click at [447, 274] on button "Add" at bounding box center [434, 269] width 55 height 15
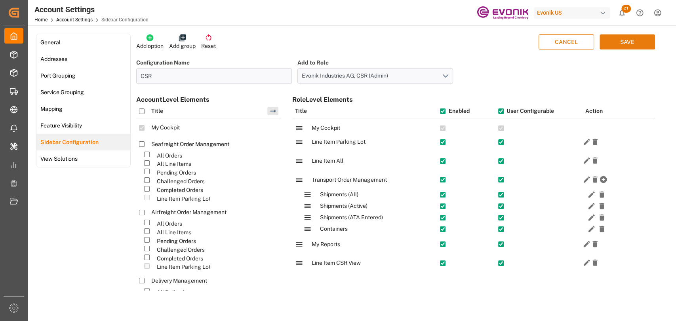
click at [624, 46] on button "SAVE" at bounding box center [626, 41] width 55 height 15
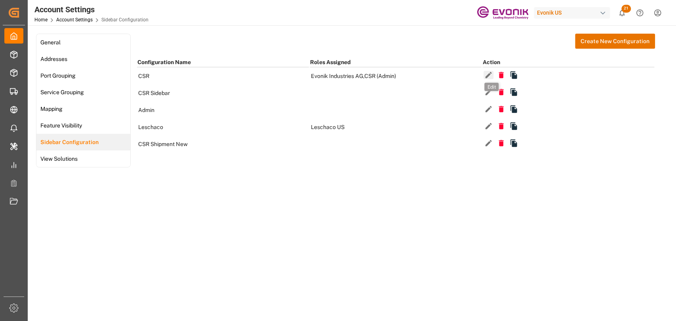
click at [484, 72] on icon "button" at bounding box center [488, 75] width 8 height 8
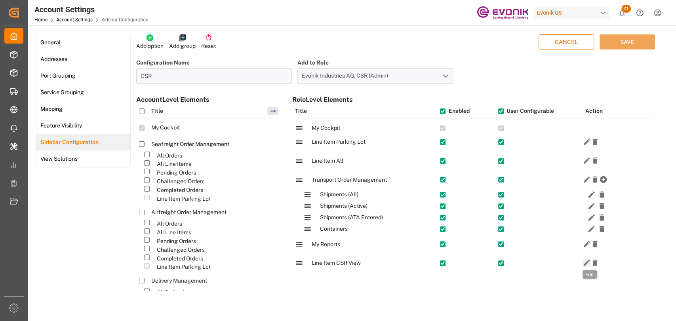
click at [585, 262] on icon "button" at bounding box center [586, 263] width 6 height 6
type input "Line Item CSR View"
type input "Tower"
type input "/tower/lineItem?filterKey=EvonikCSRView"
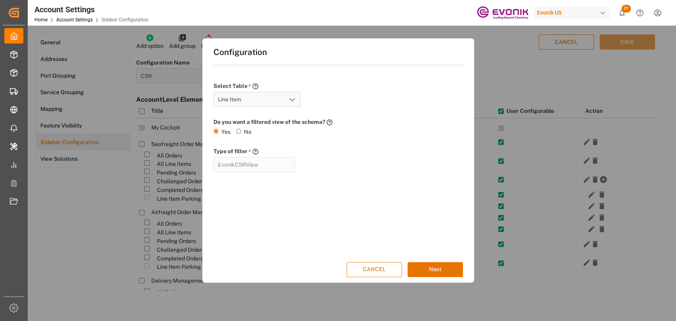
type input "Evonik CSR View"
click at [420, 270] on button "Next" at bounding box center [434, 269] width 55 height 15
type input "/tower/lineItem"
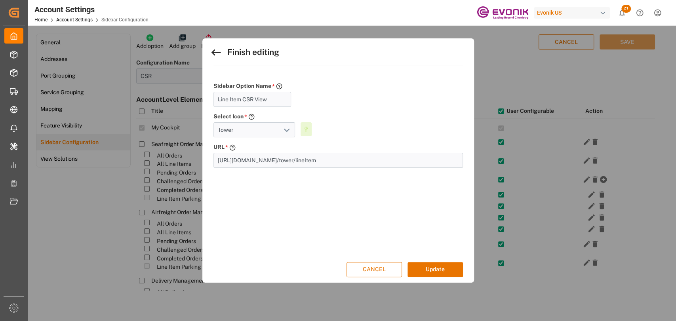
click at [391, 270] on button "CANCEL" at bounding box center [373, 269] width 55 height 15
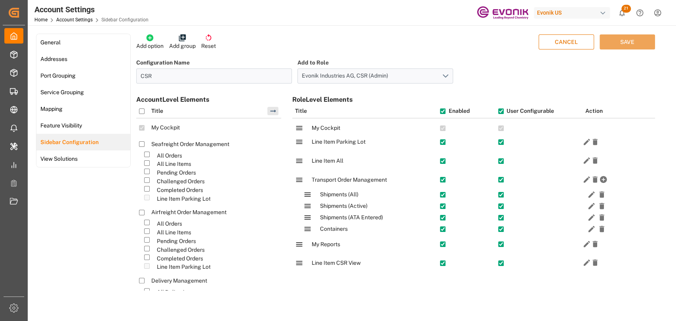
click at [650, 15] on html "Created by potrace 1.15, written by Peter Selinger 2001-2017 Created by potrace…" at bounding box center [338, 160] width 676 height 321
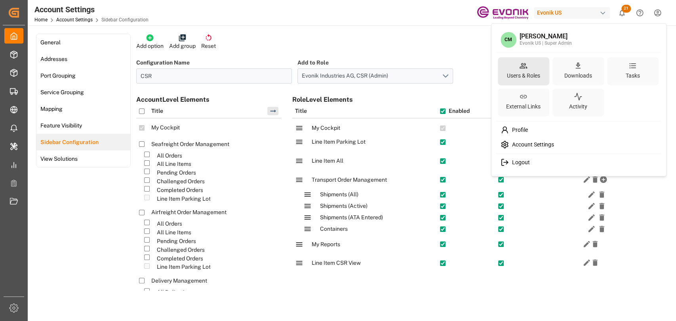
click at [520, 78] on div "Users & Roles" at bounding box center [523, 75] width 36 height 11
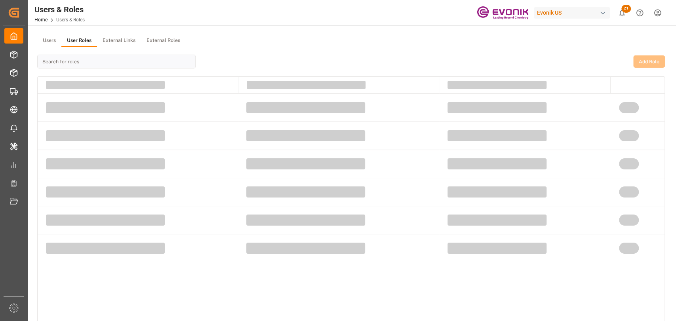
click at [73, 45] on button "User Roles" at bounding box center [79, 41] width 36 height 12
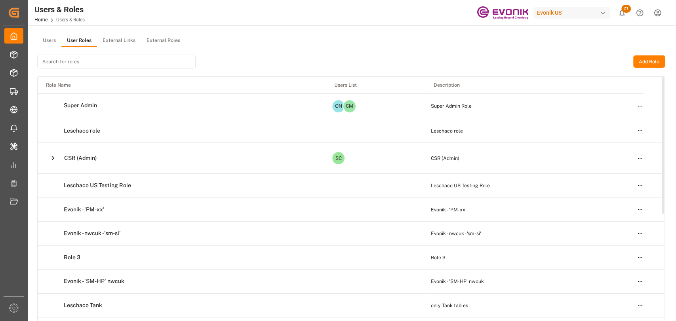
click at [642, 157] on html "Created by potrace 1.15, written by [PERSON_NAME] [DATE]-[DATE] Created by potr…" at bounding box center [338, 160] width 676 height 321
click at [624, 168] on div "Edit" at bounding box center [623, 172] width 41 height 11
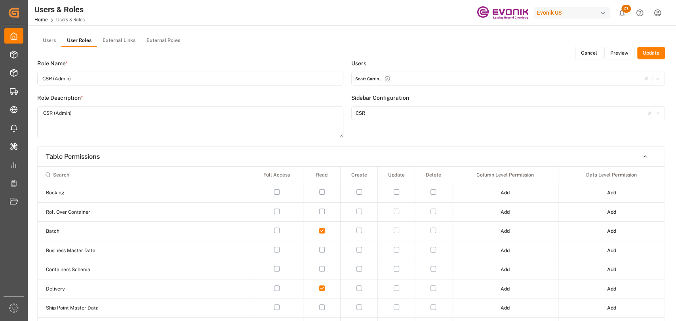
click at [624, 51] on button "Preview" at bounding box center [619, 53] width 30 height 13
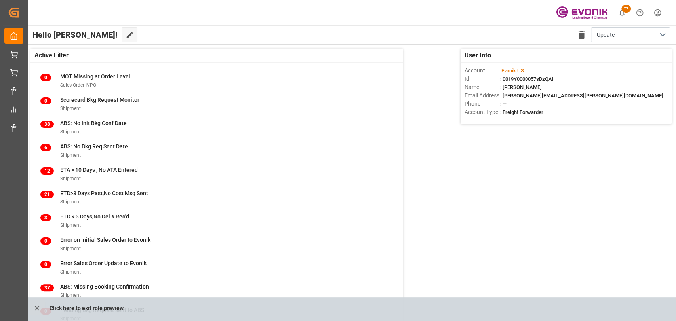
click at [653, 12] on html "Created by potrace 1.15, written by Peter Selinger 2001-2017 Created by potrace…" at bounding box center [338, 160] width 676 height 321
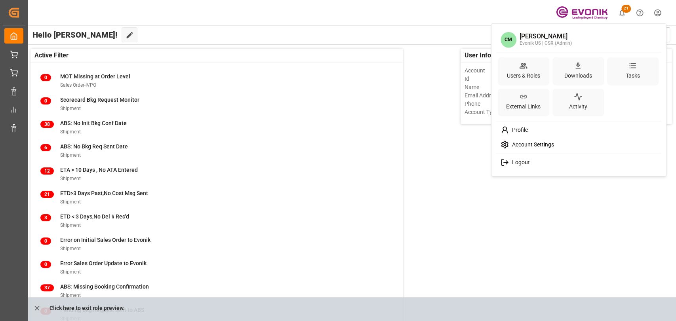
click at [551, 146] on span "Account Settings" at bounding box center [531, 144] width 45 height 7
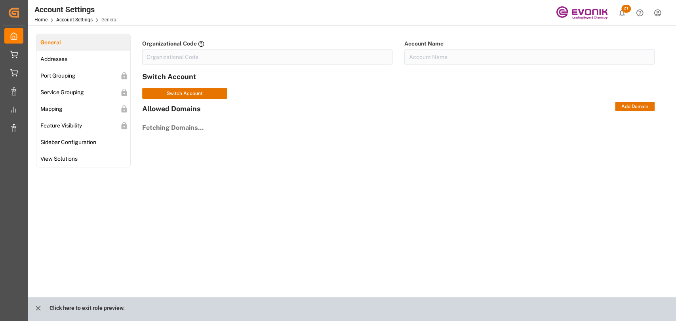
type input "EvonikUS-4XPF"
type input "Evonik US"
click at [82, 144] on span "Sidebar Configuration" at bounding box center [68, 142] width 61 height 8
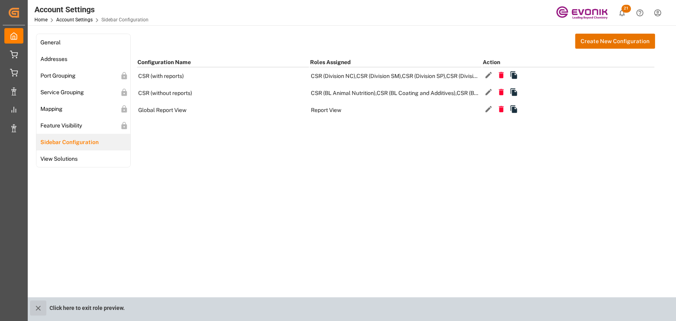
click at [33, 311] on button "close role preview" at bounding box center [38, 307] width 16 height 15
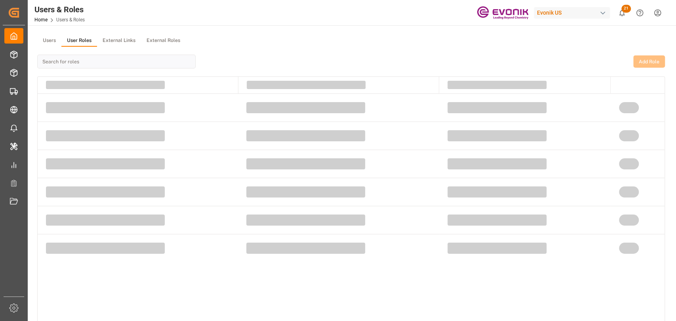
click at [82, 43] on button "User Roles" at bounding box center [79, 41] width 36 height 12
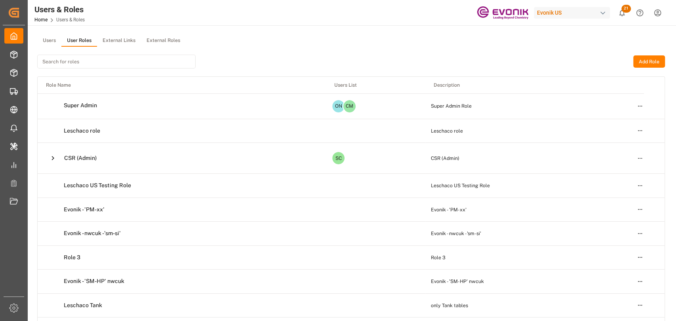
click at [655, 13] on html "Created by potrace 1.15, written by [PERSON_NAME] [DATE]-[DATE] Created by potr…" at bounding box center [338, 160] width 676 height 321
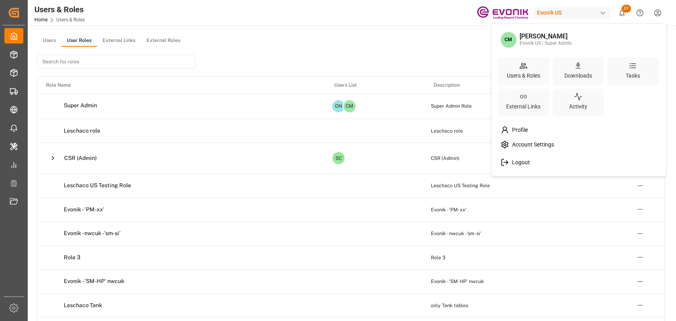
click at [534, 144] on span "Account Settings" at bounding box center [531, 144] width 45 height 7
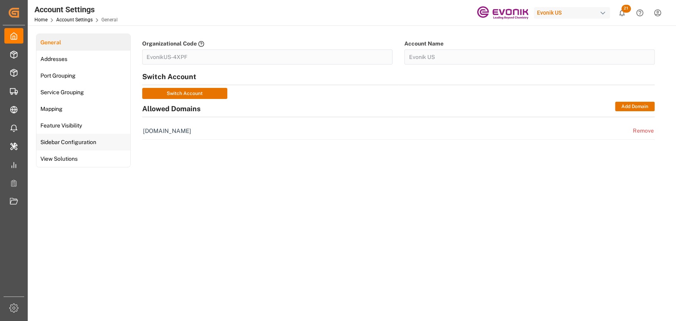
click at [52, 141] on span "Sidebar Configuration" at bounding box center [68, 142] width 61 height 8
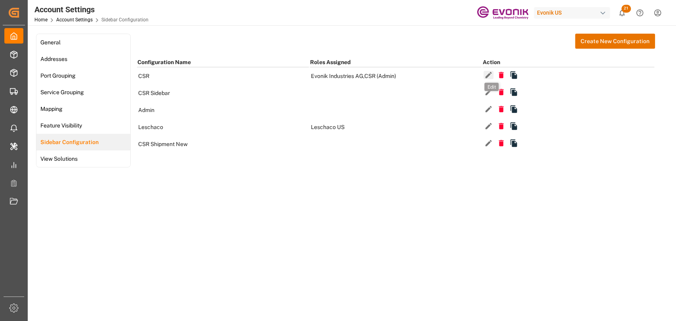
click at [485, 74] on icon "button" at bounding box center [488, 75] width 8 height 8
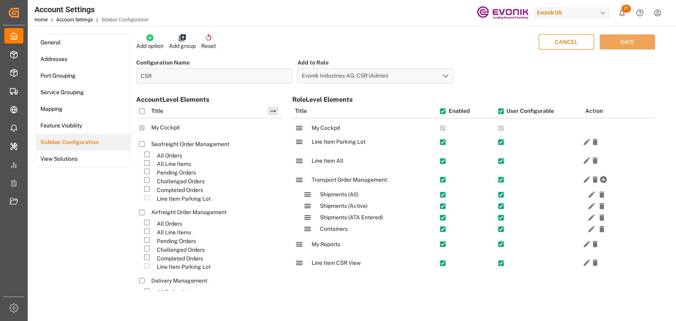
scroll to position [321, 0]
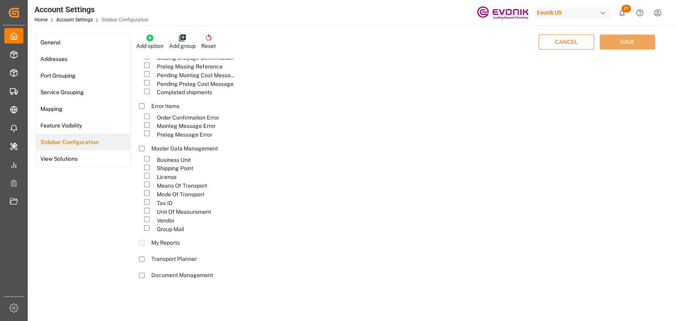
click at [573, 45] on button "CANCEL" at bounding box center [565, 41] width 55 height 15
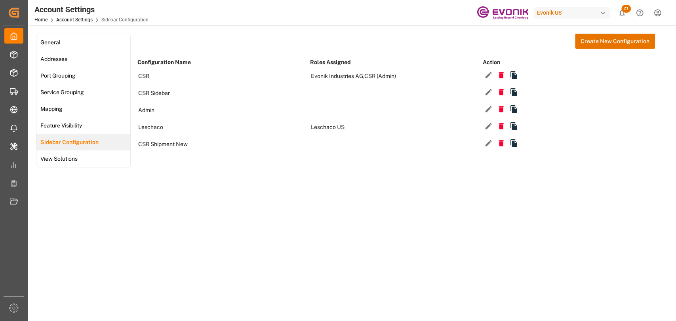
scroll to position [0, 0]
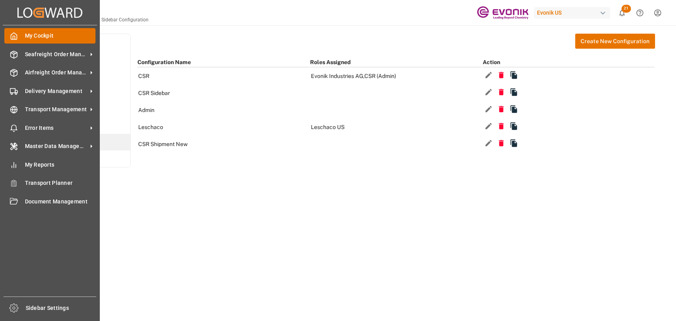
click at [21, 37] on div "My Cockpit My Cockpit" at bounding box center [49, 35] width 91 height 15
